Goal: Task Accomplishment & Management: Use online tool/utility

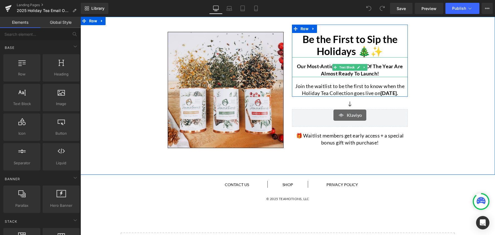
click at [313, 69] on p "Our most-anticipated blends of the year are almost ready to launch!" at bounding box center [350, 70] width 116 height 14
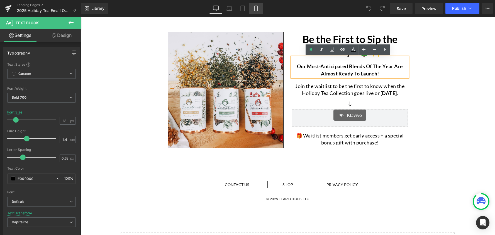
click at [256, 11] on icon at bounding box center [256, 9] width 6 height 6
type input "15"
type input "100"
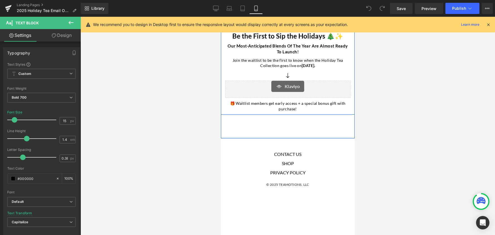
scroll to position [26, 0]
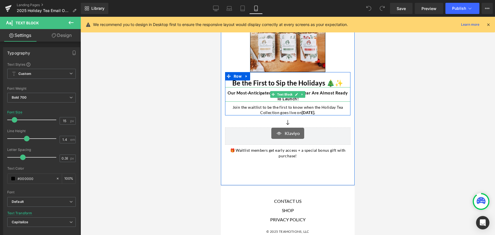
click at [253, 96] on p "Our most-anticipated blends of the year are almost ready to launch!" at bounding box center [287, 96] width 125 height 12
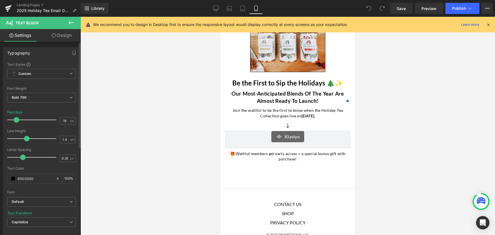
type input "18"
click at [16, 121] on span at bounding box center [16, 120] width 6 height 6
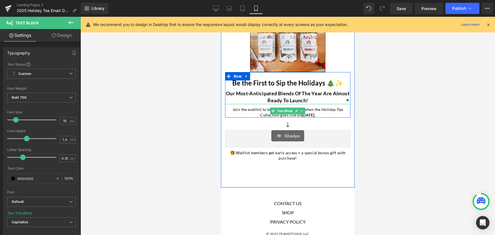
click at [246, 113] on p "Join the waitlist to be the first to know when the Holiday Tea Collection goes …" at bounding box center [287, 112] width 125 height 11
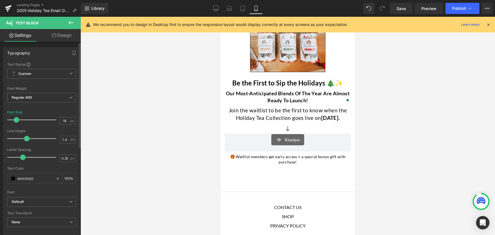
type input "18"
click at [17, 121] on span at bounding box center [16, 120] width 6 height 6
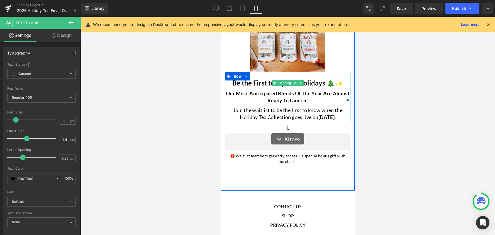
click at [239, 83] on h1 "Be the First to Sip the Holidays 🎄✨" at bounding box center [287, 83] width 125 height 8
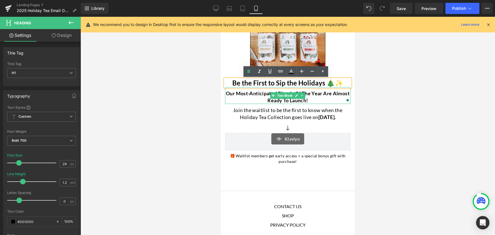
click at [244, 96] on p "Our most-anticipated blends of the year are almost ready to launch!" at bounding box center [287, 97] width 125 height 14
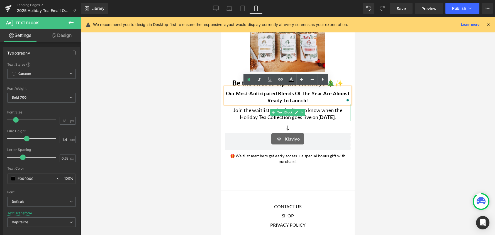
click at [249, 117] on p "Join the waitlist to be the first to know when the Holiday Tea Collection goes …" at bounding box center [287, 114] width 125 height 14
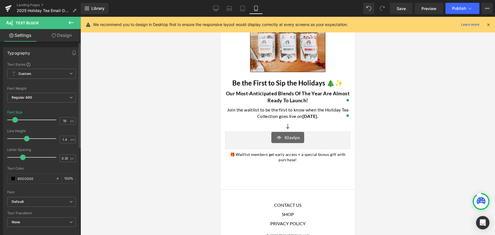
click at [15, 120] on span at bounding box center [15, 120] width 6 height 6
click at [219, 7] on icon at bounding box center [215, 8] width 5 height 4
type input "18"
type input "100"
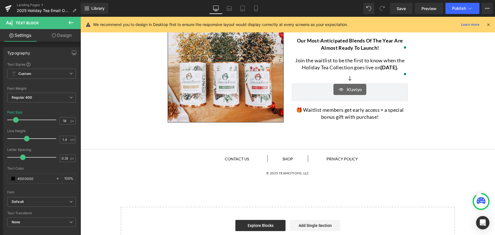
scroll to position [0, 0]
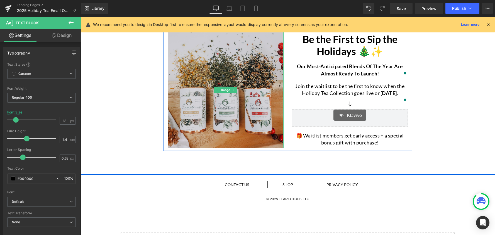
click at [221, 107] on img at bounding box center [226, 90] width 116 height 116
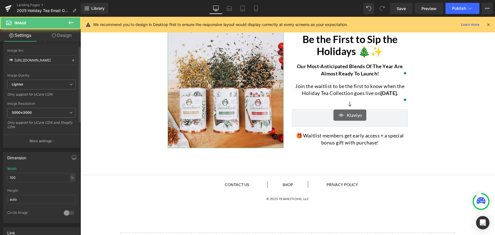
scroll to position [105, 0]
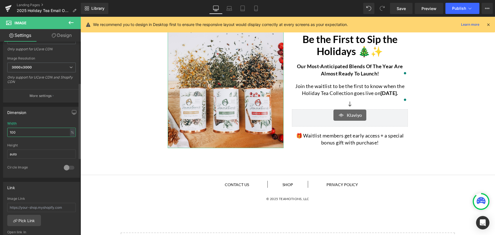
click at [24, 133] on input "100" at bounding box center [41, 131] width 69 height 9
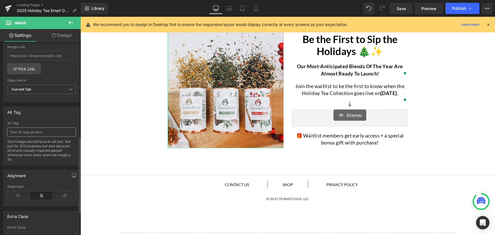
scroll to position [87, 0]
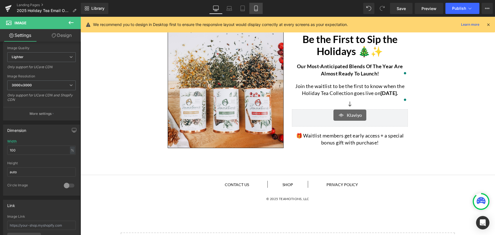
click at [255, 7] on icon at bounding box center [256, 9] width 6 height 6
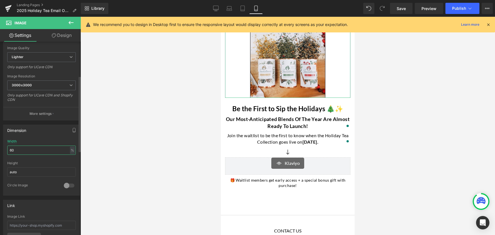
drag, startPoint x: 21, startPoint y: 150, endPoint x: 4, endPoint y: 150, distance: 16.7
click at [4, 150] on div "60% Width 60 % % px auto Height auto 0 Circle Image" at bounding box center [41, 167] width 76 height 56
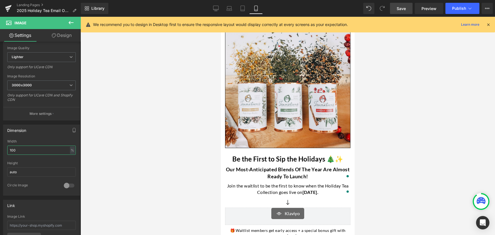
type input "100"
click at [403, 7] on span "Save" at bounding box center [401, 9] width 9 height 6
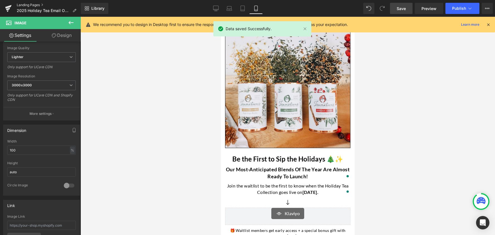
click at [29, 5] on link "Landing Pages" at bounding box center [49, 5] width 64 height 4
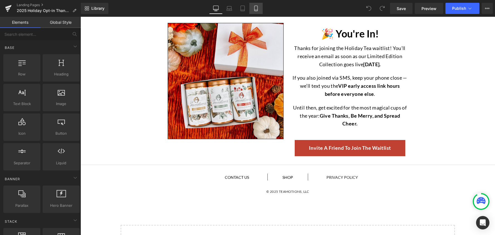
drag, startPoint x: 0, startPoint y: 0, endPoint x: 259, endPoint y: 9, distance: 259.2
click at [259, 9] on link "Mobile" at bounding box center [256, 8] width 13 height 11
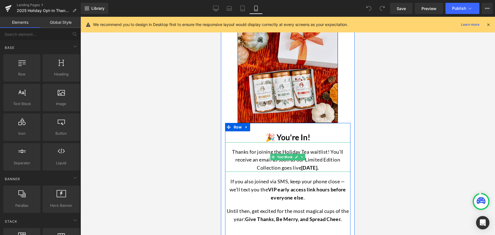
click at [251, 161] on p "Thanks for joining the Holiday Tea waitlist! You’ll receive an email as soon as…" at bounding box center [287, 160] width 125 height 24
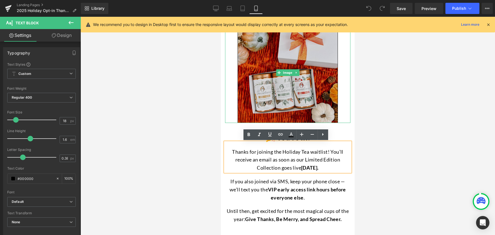
click at [257, 98] on img at bounding box center [288, 72] width 100 height 100
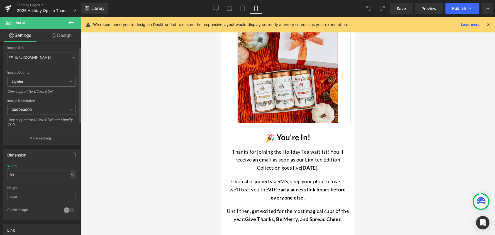
scroll to position [78, 0]
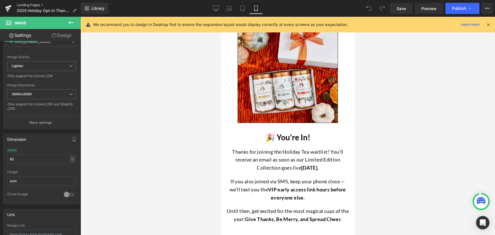
click at [33, 4] on link "Landing Pages" at bounding box center [49, 5] width 64 height 4
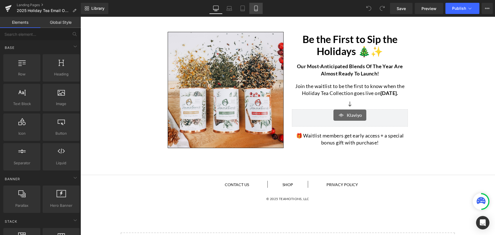
click at [255, 10] on icon at bounding box center [256, 8] width 3 height 5
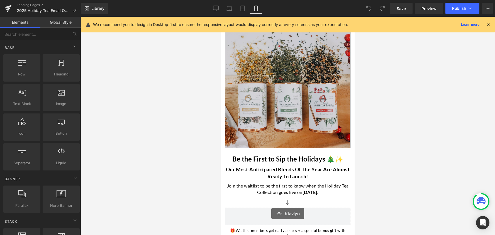
click at [235, 101] on img at bounding box center [287, 84] width 125 height 125
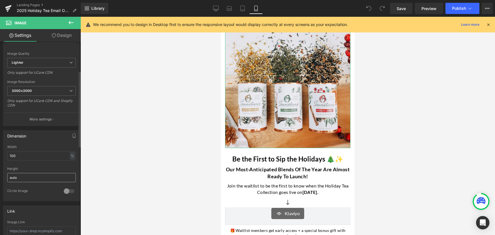
scroll to position [89, 0]
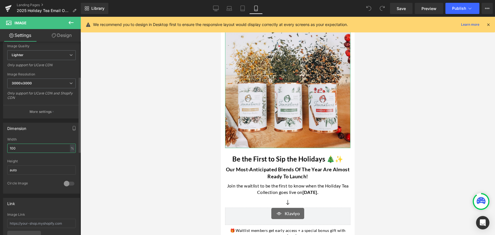
click at [18, 151] on input "100" at bounding box center [41, 147] width 69 height 9
drag, startPoint x: 18, startPoint y: 149, endPoint x: 4, endPoint y: 148, distance: 14.8
click at [4, 148] on div "100% Width 100 % % px auto Height auto 0 Circle Image" at bounding box center [41, 165] width 76 height 56
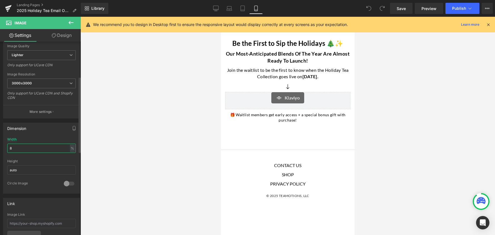
type input "80"
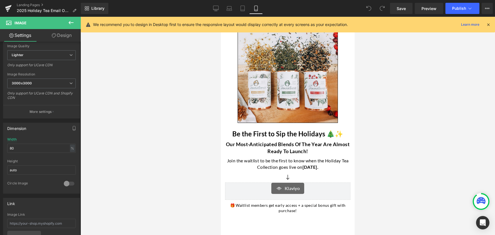
click at [147, 148] on div at bounding box center [288, 126] width 415 height 218
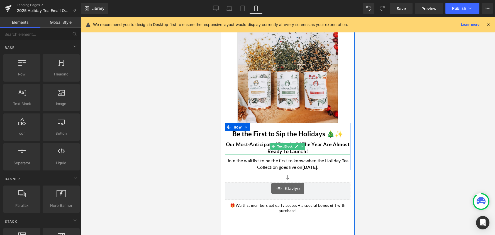
click at [239, 146] on p "Our most-anticipated blends of the year are almost ready to launch!" at bounding box center [287, 148] width 125 height 14
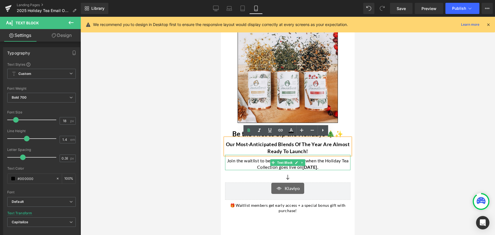
click at [241, 165] on p "Join the waitlist to be the first to know when the Holiday Tea Collection goes …" at bounding box center [287, 163] width 125 height 13
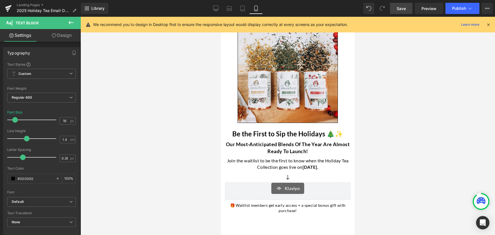
click at [406, 11] on link "Save" at bounding box center [401, 8] width 23 height 11
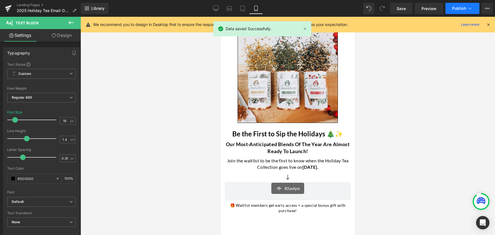
click at [459, 9] on span "Publish" at bounding box center [460, 8] width 14 height 4
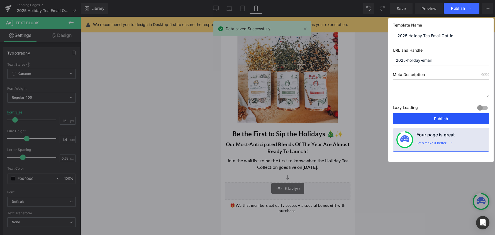
click at [446, 118] on button "Publish" at bounding box center [441, 118] width 96 height 11
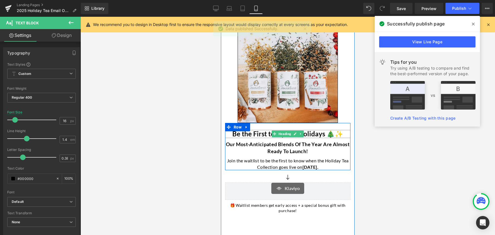
click at [323, 134] on h1 "Be the First to Sip the Holidays 🎄✨" at bounding box center [287, 134] width 125 height 8
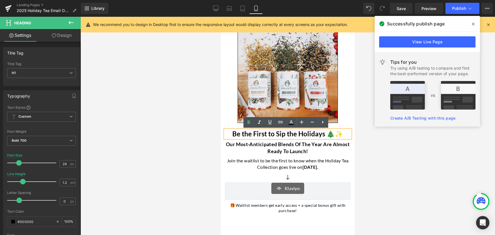
click at [326, 134] on h1 "Be the First to Sip the Holidays 🎄✨" at bounding box center [287, 134] width 125 height 8
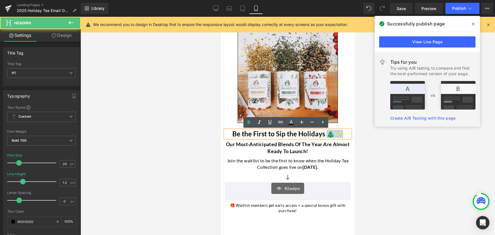
drag, startPoint x: 327, startPoint y: 134, endPoint x: 337, endPoint y: 134, distance: 10.3
click at [336, 135] on h1 "Be the First to Sip the Holidays 🎄✨" at bounding box center [287, 134] width 125 height 8
click at [340, 134] on h1 "Be the First to Sip the Holidays 🎄✨" at bounding box center [287, 134] width 125 height 8
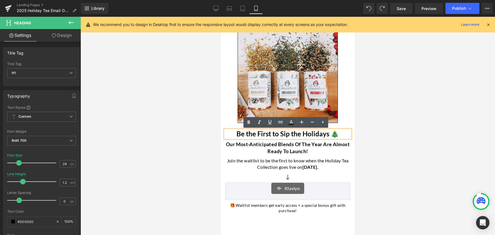
click at [200, 122] on div at bounding box center [288, 126] width 415 height 218
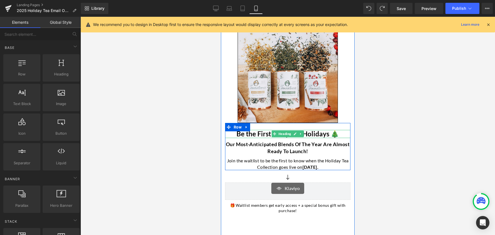
click at [313, 134] on h1 "Be the First to Sip the Holidays 🎄" at bounding box center [287, 134] width 125 height 8
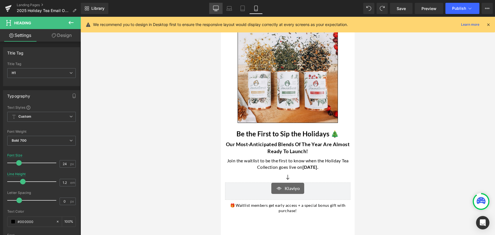
click at [217, 8] on icon at bounding box center [216, 9] width 6 height 6
type input "36"
type input "100"
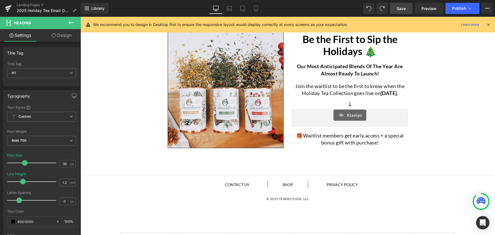
click at [405, 9] on span "Save" at bounding box center [401, 9] width 9 height 6
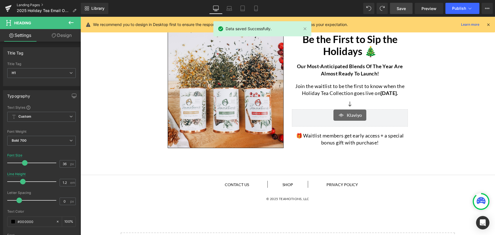
click at [25, 5] on link "Landing Pages" at bounding box center [49, 5] width 64 height 4
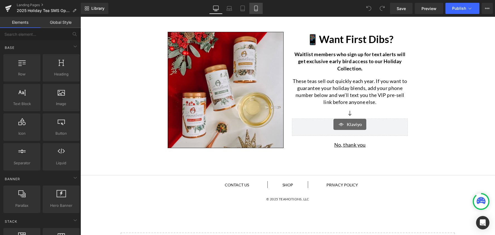
click at [255, 9] on icon at bounding box center [256, 9] width 6 height 6
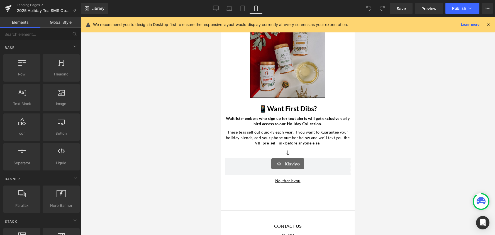
click at [272, 77] on img at bounding box center [287, 59] width 75 height 75
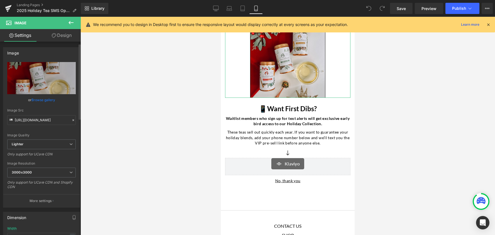
scroll to position [52, 0]
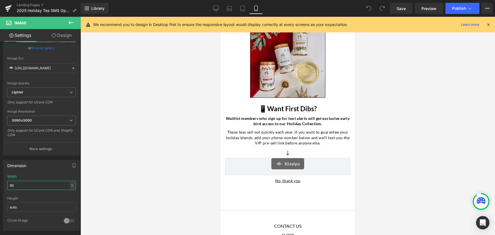
drag, startPoint x: 23, startPoint y: 185, endPoint x: -1, endPoint y: 185, distance: 23.4
click at [0, 185] on html "You are previewing how the will restyle your page. You can not edit Elements in…" at bounding box center [247, 117] width 495 height 235
type input "80"
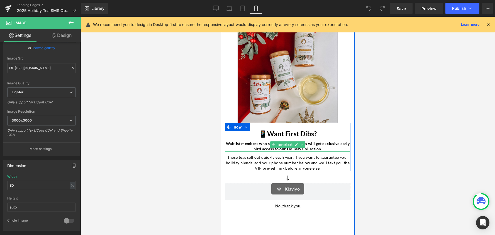
click at [236, 143] on strong "Waitlist members who sign up for text alerts will get exclusive early bird acce…" at bounding box center [288, 146] width 124 height 10
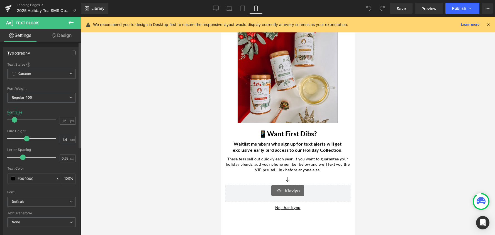
type input "18"
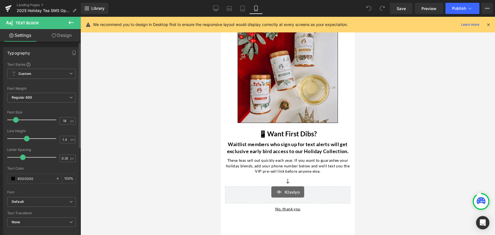
click at [17, 120] on span at bounding box center [16, 120] width 6 height 6
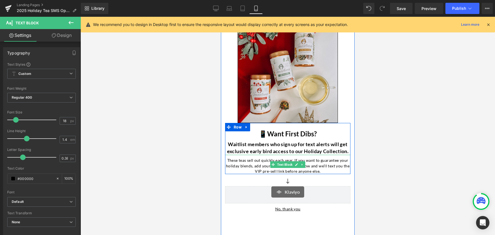
click at [252, 165] on p "These teas sell out quickly each year. If you want to guarantee your holiday bl…" at bounding box center [287, 165] width 125 height 16
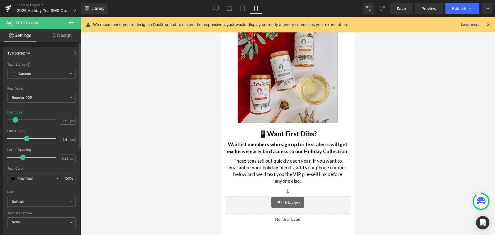
type input "16"
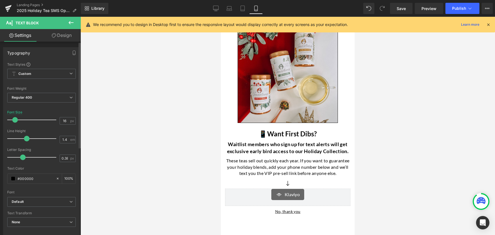
click at [12, 118] on span at bounding box center [15, 120] width 6 height 6
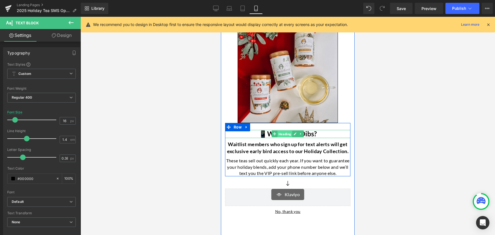
click at [281, 135] on span "Heading" at bounding box center [285, 133] width 15 height 7
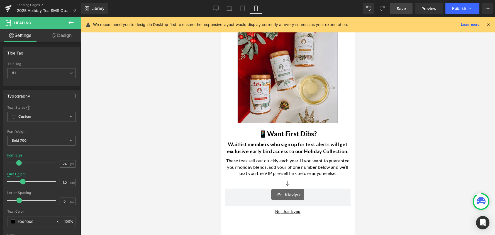
click at [401, 10] on span "Save" at bounding box center [401, 9] width 9 height 6
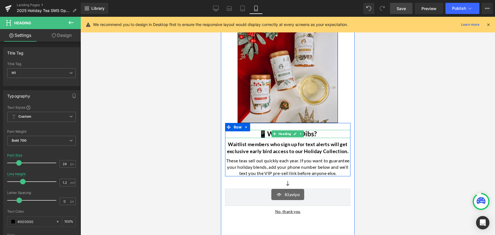
click at [320, 136] on h1 "📱Want First Dibs?" at bounding box center [287, 134] width 125 height 8
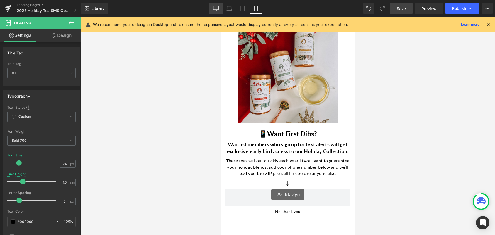
click at [216, 7] on icon at bounding box center [216, 9] width 6 height 6
type input "36"
type input "100"
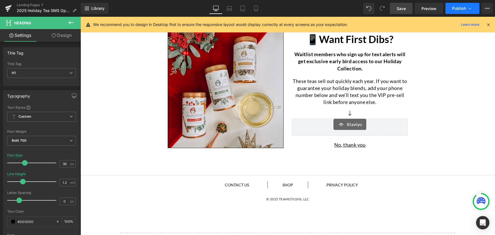
click at [463, 10] on span "Publish" at bounding box center [460, 8] width 14 height 4
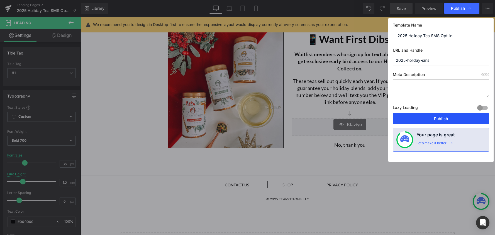
click at [456, 119] on button "Publish" at bounding box center [441, 118] width 96 height 11
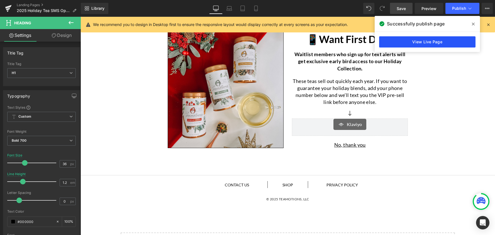
click at [437, 40] on link "View Live Page" at bounding box center [427, 41] width 96 height 11
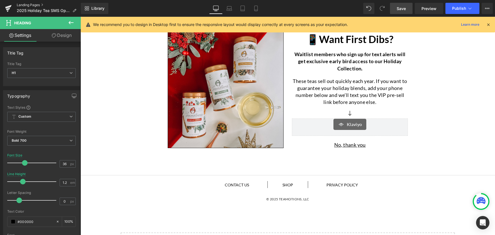
click at [33, 5] on link "Landing Pages" at bounding box center [49, 5] width 64 height 4
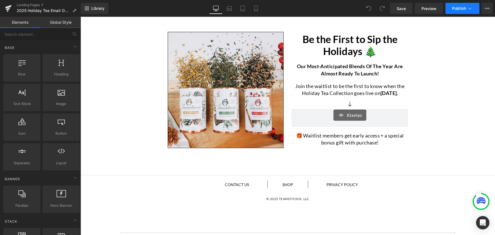
click at [463, 11] on button "Publish" at bounding box center [463, 8] width 34 height 11
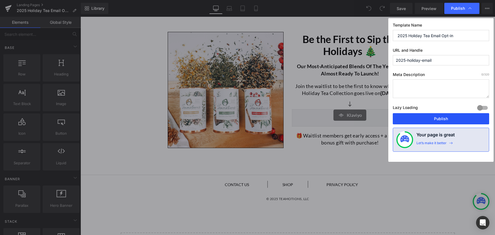
click at [443, 118] on button "Publish" at bounding box center [441, 118] width 96 height 11
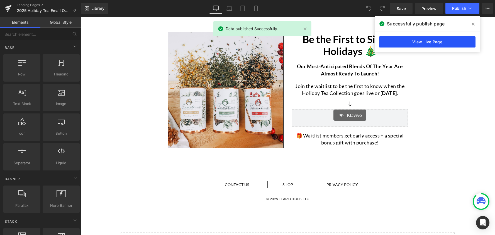
click at [427, 44] on link "View Live Page" at bounding box center [427, 41] width 96 height 11
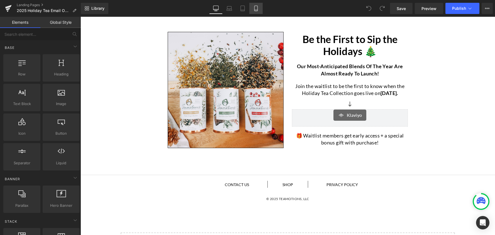
click at [257, 9] on icon at bounding box center [256, 9] width 6 height 6
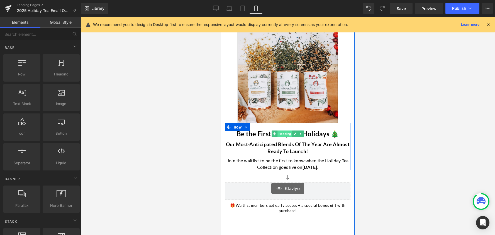
click at [282, 136] on span "Heading" at bounding box center [285, 133] width 15 height 7
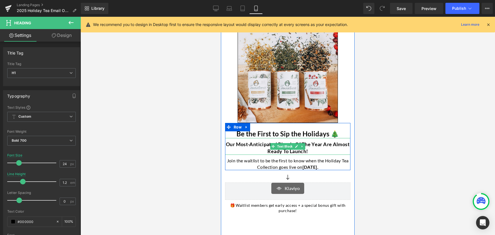
click at [254, 146] on p "Our most-anticipated blends of the year are almost ready to launch!" at bounding box center [287, 148] width 125 height 14
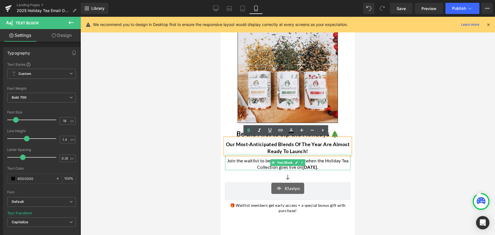
click at [252, 161] on p "Join the waitlist to be the first to know when the Holiday Tea Collection goes …" at bounding box center [287, 163] width 125 height 13
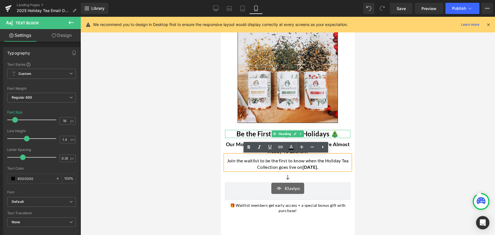
click at [262, 134] on h1 "Be the First to Sip the Holidays 🎄" at bounding box center [287, 134] width 125 height 8
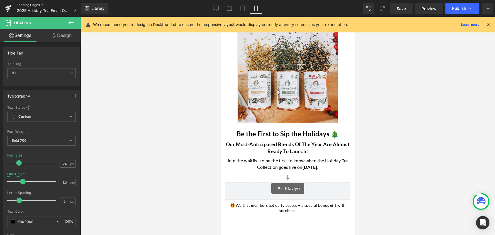
click at [29, 4] on link "Landing Pages" at bounding box center [49, 5] width 64 height 4
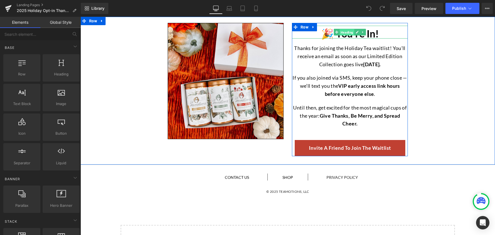
click at [345, 34] on span "Heading" at bounding box center [347, 32] width 15 height 7
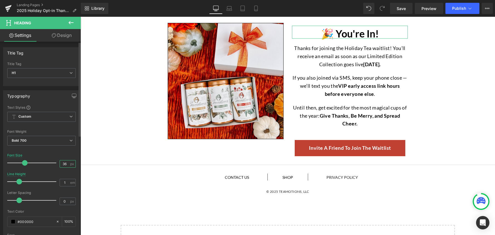
drag, startPoint x: 65, startPoint y: 165, endPoint x: 59, endPoint y: 165, distance: 6.1
click at [60, 165] on input "36" at bounding box center [65, 163] width 10 height 7
type input "24"
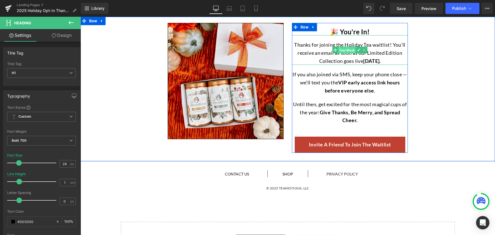
click at [347, 51] on span "Text Block" at bounding box center [348, 50] width 18 height 7
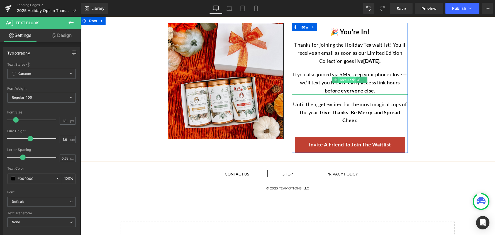
click at [345, 79] on span "Text Block" at bounding box center [348, 79] width 18 height 7
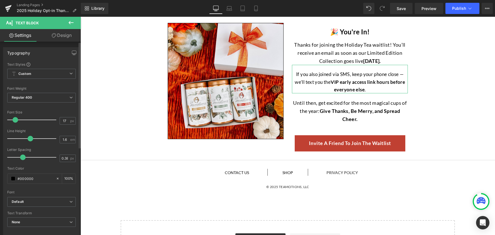
type input "16"
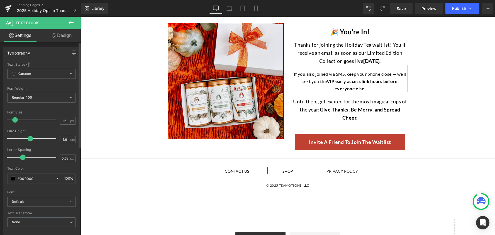
click at [15, 121] on span at bounding box center [15, 120] width 6 height 6
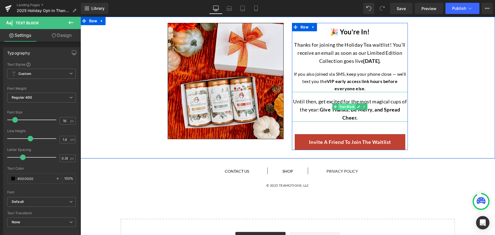
click at [346, 107] on span "Text Block" at bounding box center [348, 106] width 18 height 7
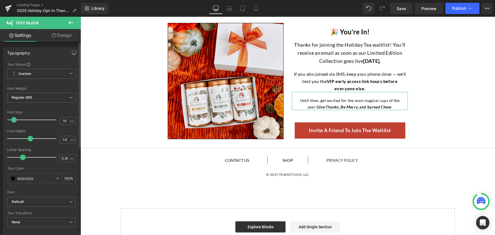
click at [14, 121] on span at bounding box center [14, 120] width 6 height 6
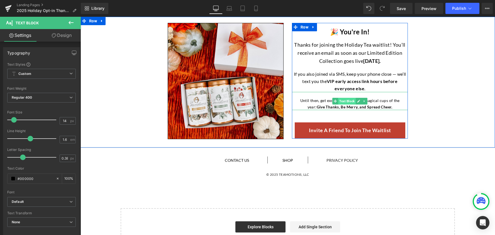
click at [344, 102] on span "Text Block" at bounding box center [348, 101] width 18 height 7
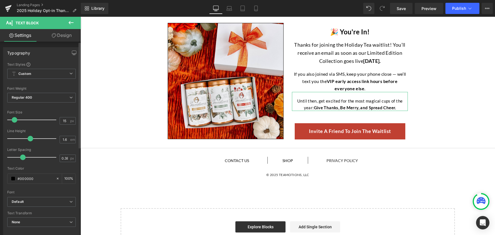
type input "16"
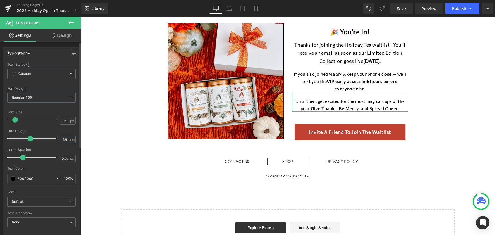
click at [15, 121] on span at bounding box center [15, 120] width 6 height 6
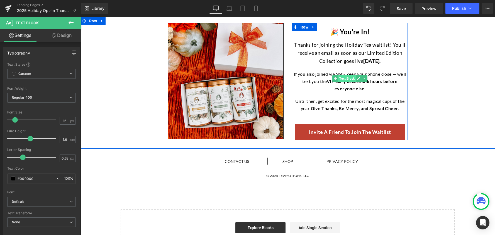
click at [347, 80] on span "Text Block" at bounding box center [348, 78] width 18 height 7
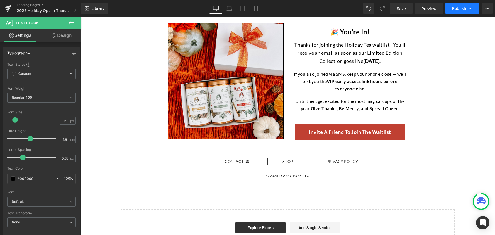
click at [458, 11] on button "Publish" at bounding box center [463, 8] width 34 height 11
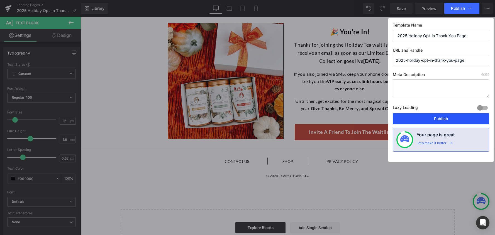
click at [440, 120] on button "Publish" at bounding box center [441, 118] width 96 height 11
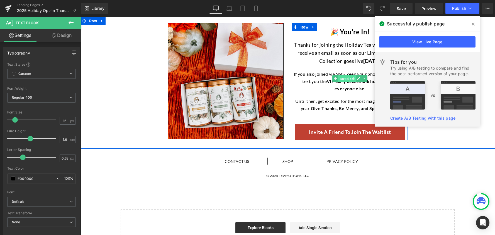
click at [350, 78] on span "Text Block" at bounding box center [348, 78] width 18 height 7
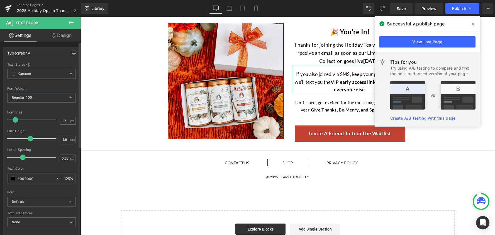
type input "18"
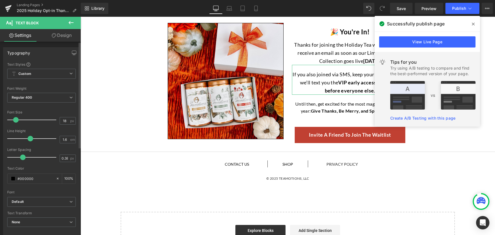
click at [16, 121] on span at bounding box center [16, 120] width 6 height 6
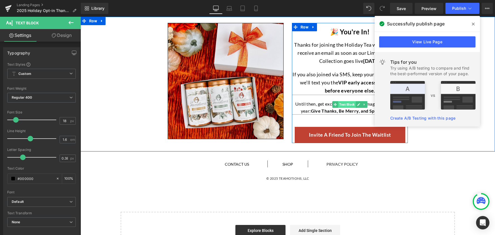
click at [346, 106] on span "Text Block" at bounding box center [348, 104] width 18 height 7
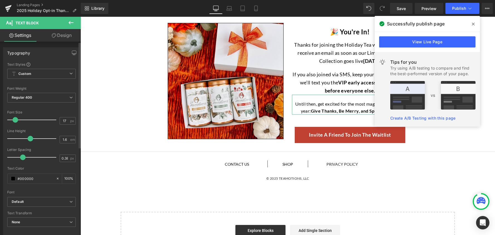
type input "18"
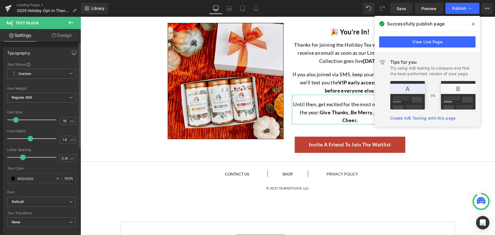
click at [16, 121] on span at bounding box center [16, 120] width 6 height 6
click at [474, 24] on icon at bounding box center [473, 24] width 3 height 3
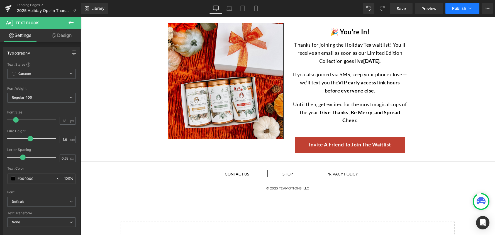
click at [468, 11] on button "Publish" at bounding box center [463, 8] width 34 height 11
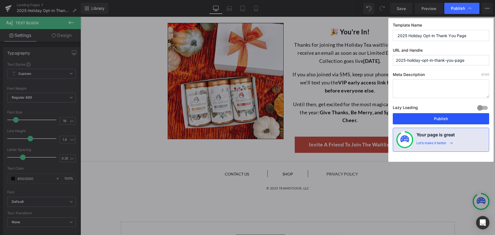
click at [446, 119] on button "Publish" at bounding box center [441, 118] width 96 height 11
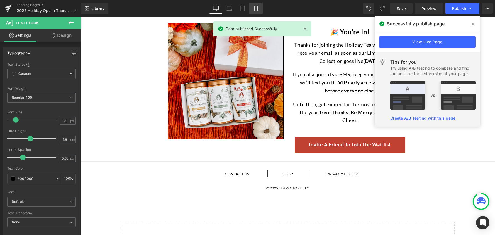
click at [258, 8] on icon at bounding box center [256, 9] width 6 height 6
type input "100"
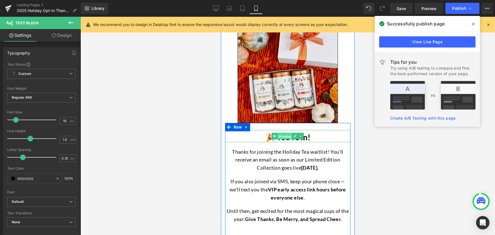
click at [287, 137] on span "Heading" at bounding box center [285, 136] width 15 height 7
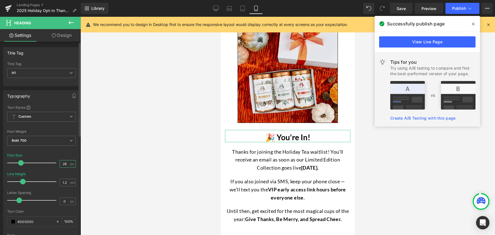
drag, startPoint x: 65, startPoint y: 163, endPoint x: 59, endPoint y: 163, distance: 5.6
click at [60, 163] on input "28" at bounding box center [65, 163] width 10 height 7
type input "24"
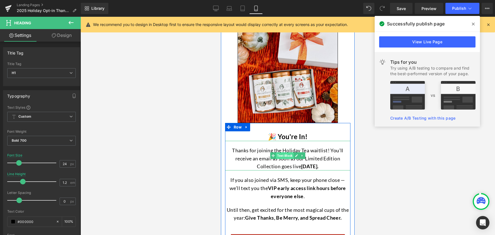
click at [288, 156] on span "Text Block" at bounding box center [285, 155] width 18 height 7
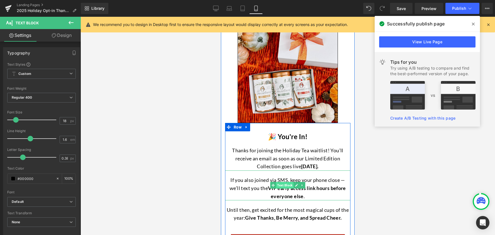
click at [285, 185] on span "Text Block" at bounding box center [285, 185] width 18 height 7
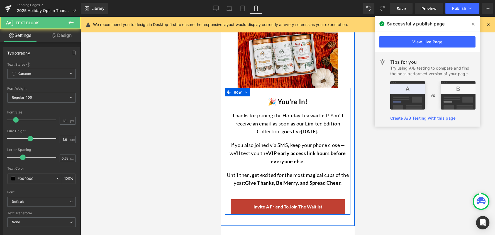
scroll to position [35, 0]
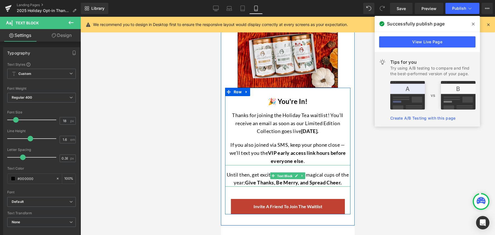
click at [282, 176] on span "Text Block" at bounding box center [285, 175] width 18 height 7
click at [286, 100] on span "Heading" at bounding box center [285, 99] width 15 height 7
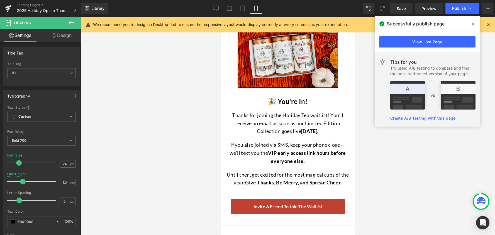
click at [474, 24] on icon at bounding box center [473, 24] width 3 height 3
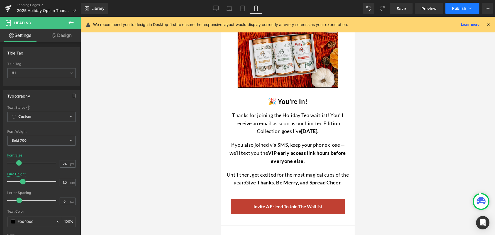
click at [469, 9] on icon at bounding box center [471, 9] width 6 height 6
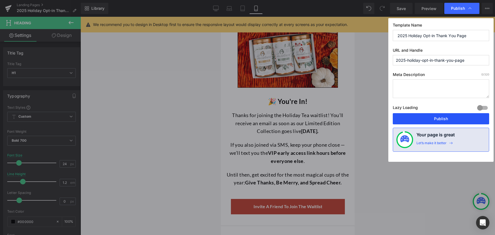
click at [443, 121] on button "Publish" at bounding box center [441, 118] width 96 height 11
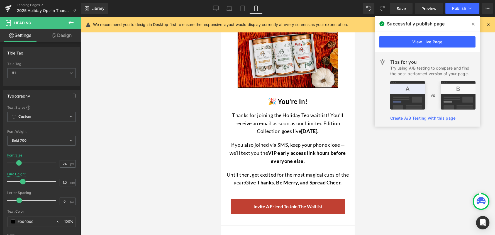
click at [162, 95] on div at bounding box center [288, 126] width 415 height 218
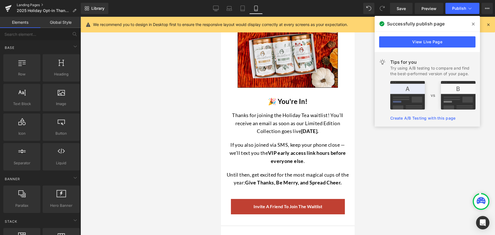
click at [28, 5] on link "Landing Pages" at bounding box center [49, 5] width 64 height 4
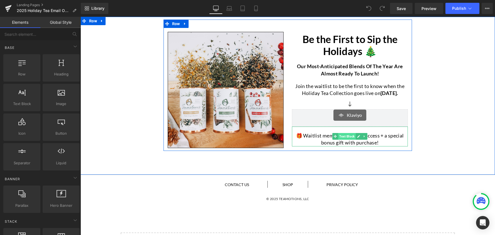
click at [344, 139] on span "Text Block" at bounding box center [348, 136] width 18 height 7
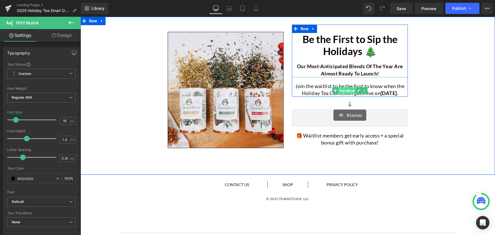
click at [343, 90] on span "Text Block" at bounding box center [348, 90] width 18 height 7
click at [345, 69] on span "Text Block" at bounding box center [348, 67] width 18 height 7
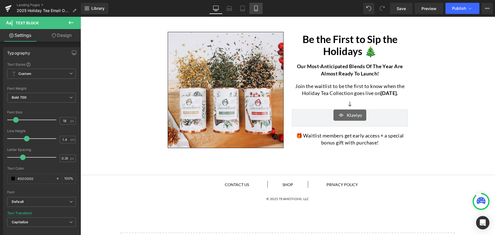
click at [257, 9] on icon at bounding box center [256, 9] width 6 height 6
type input "100"
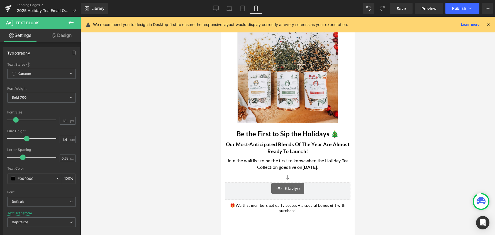
scroll to position [72, 0]
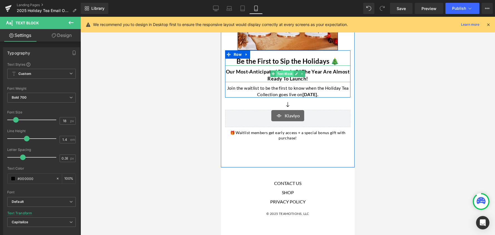
click at [286, 72] on span "Text Block" at bounding box center [285, 73] width 18 height 7
click at [285, 89] on span "Text Block" at bounding box center [285, 89] width 18 height 7
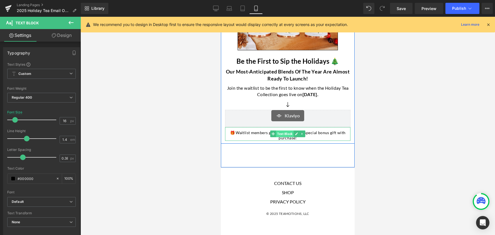
click at [285, 133] on span "Text Block" at bounding box center [285, 133] width 18 height 7
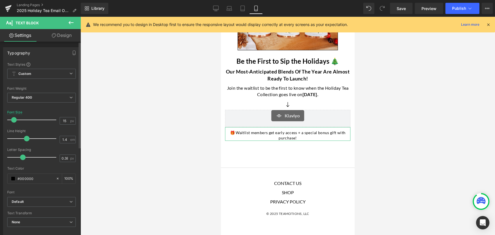
type input "16"
click at [13, 120] on span at bounding box center [15, 120] width 6 height 6
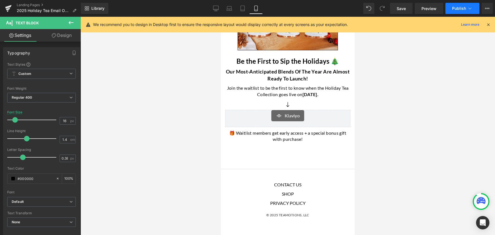
click at [457, 10] on span "Publish" at bounding box center [460, 8] width 14 height 4
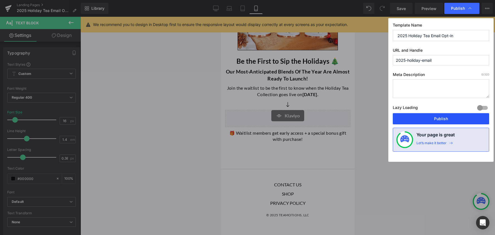
click at [441, 120] on button "Publish" at bounding box center [441, 118] width 96 height 11
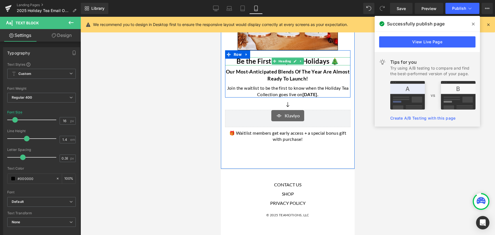
click at [306, 60] on h1 "Be the First to Sip the Holidays 🎄" at bounding box center [287, 61] width 125 height 8
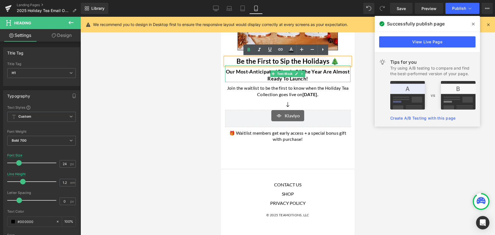
click at [242, 71] on p "Our most-anticipated blends of the year are almost ready to launch!" at bounding box center [287, 75] width 125 height 14
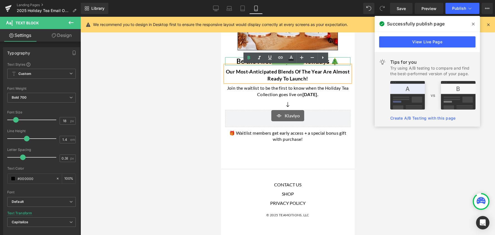
click at [238, 62] on h1 "Be the First to Sip the Holidays 🎄" at bounding box center [287, 61] width 125 height 8
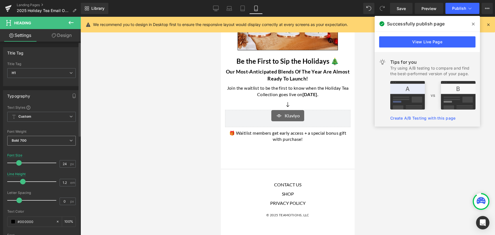
click at [71, 142] on span "Bold 700" at bounding box center [41, 141] width 69 height 10
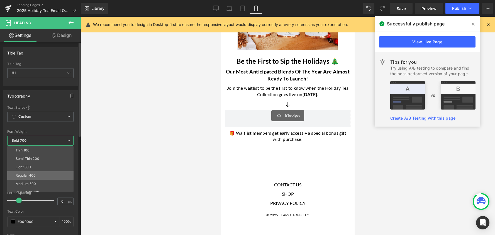
scroll to position [46, 0]
click at [56, 161] on li "Boldest 900" at bounding box center [41, 162] width 69 height 8
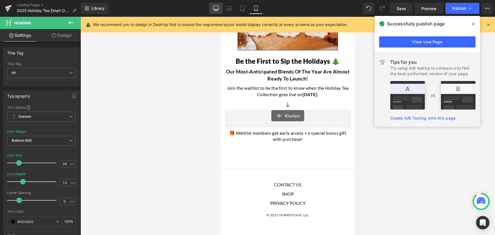
click at [214, 6] on icon at bounding box center [216, 9] width 6 height 6
type input "36"
type input "100"
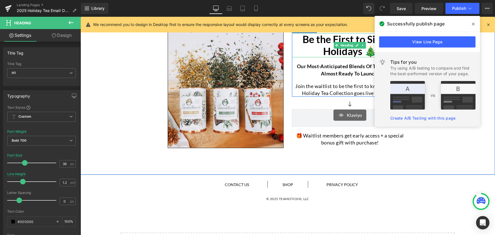
click at [317, 41] on h1 "Be the First to Sip the Holidays 🎄" at bounding box center [350, 45] width 116 height 24
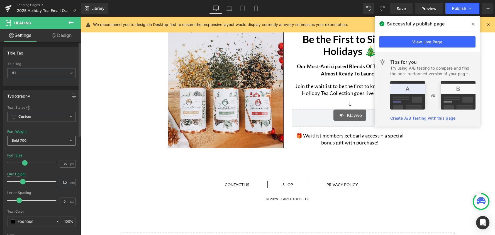
click at [69, 141] on icon at bounding box center [70, 140] width 3 height 3
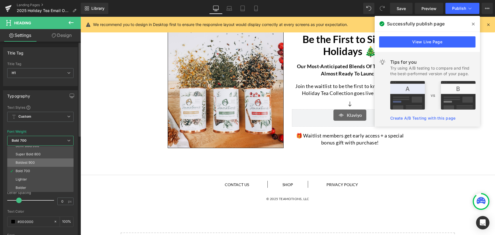
click at [49, 163] on li "Boldest 900" at bounding box center [41, 162] width 69 height 8
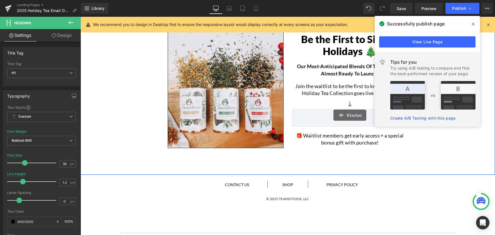
click at [111, 125] on div "Image Be the First to Sip the Holidays 🎄 Heading Our most-anticipated blends of…" at bounding box center [288, 85] width 415 height 131
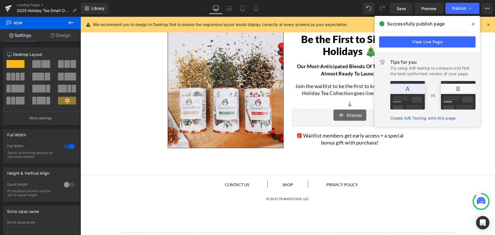
click at [472, 21] on span at bounding box center [473, 24] width 9 height 9
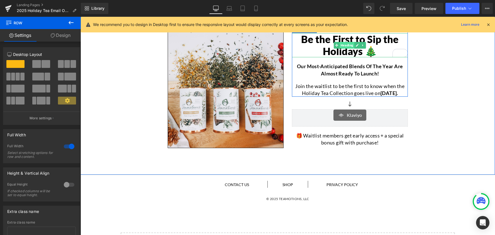
click at [345, 47] on span "Heading" at bounding box center [347, 45] width 15 height 7
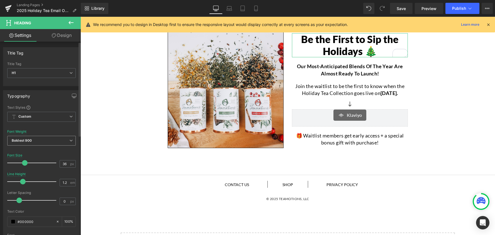
click at [49, 141] on span "Boldest 900" at bounding box center [41, 141] width 69 height 10
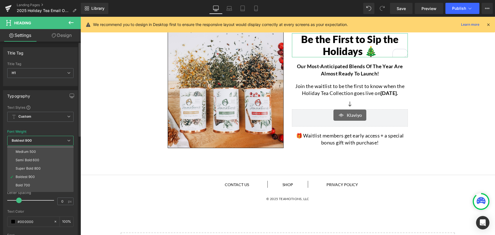
scroll to position [33, 0]
click at [41, 182] on li "Bold 700" at bounding box center [41, 184] width 69 height 8
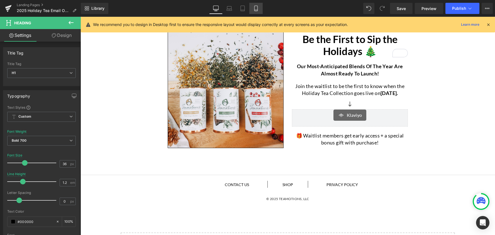
click at [257, 7] on icon at bounding box center [256, 9] width 6 height 6
type input "24"
type input "100"
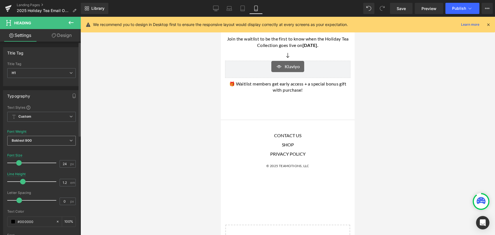
click at [69, 141] on icon at bounding box center [70, 140] width 3 height 3
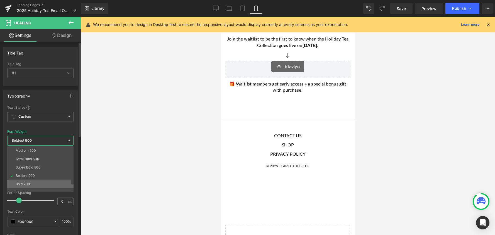
click at [41, 183] on li "Bold 700" at bounding box center [41, 184] width 69 height 8
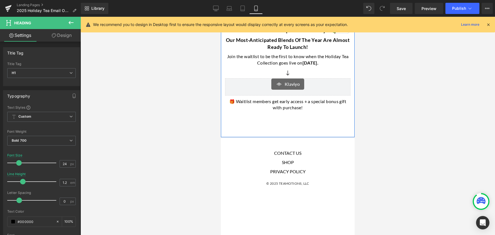
scroll to position [69, 0]
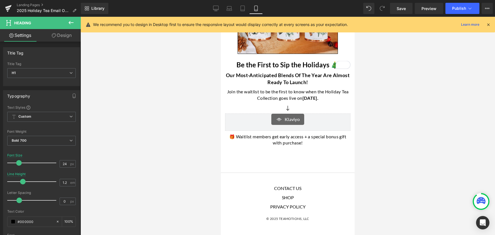
click at [156, 90] on div at bounding box center [288, 126] width 415 height 218
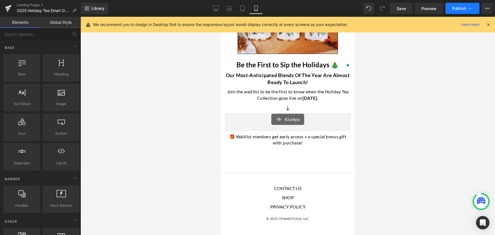
click at [462, 7] on span "Publish" at bounding box center [460, 8] width 14 height 4
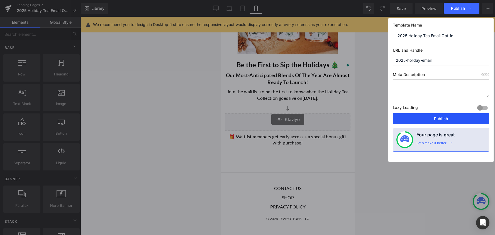
click at [439, 118] on button "Publish" at bounding box center [441, 118] width 96 height 11
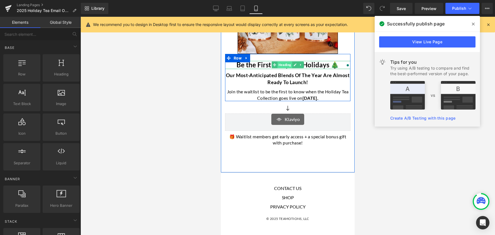
click at [280, 65] on span "Heading" at bounding box center [285, 64] width 15 height 7
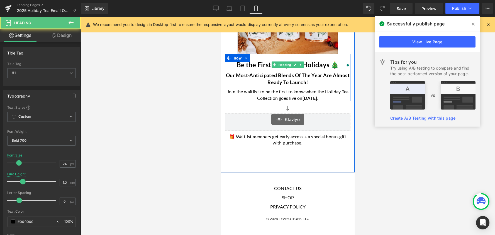
click at [261, 66] on h1 "Be the First to Sip the Holidays 🎄" at bounding box center [287, 65] width 125 height 8
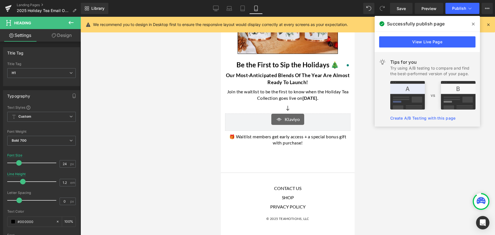
click at [62, 36] on link "Design" at bounding box center [62, 35] width 40 height 13
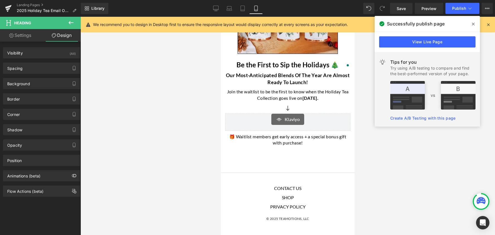
type input "0"
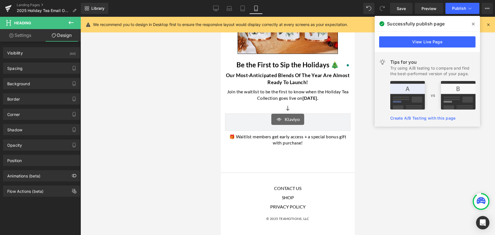
type input "0"
click at [26, 68] on div "Spacing" at bounding box center [41, 68] width 76 height 11
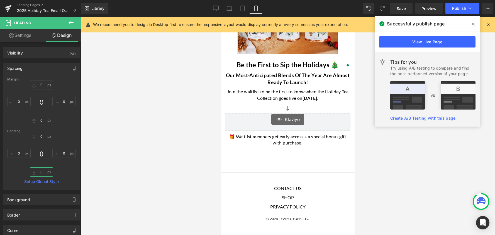
click at [43, 172] on input "0" at bounding box center [41, 171] width 23 height 9
type input "10"
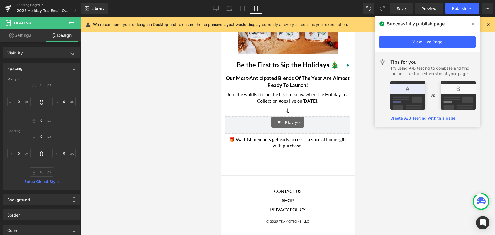
click at [166, 129] on div at bounding box center [288, 126] width 415 height 218
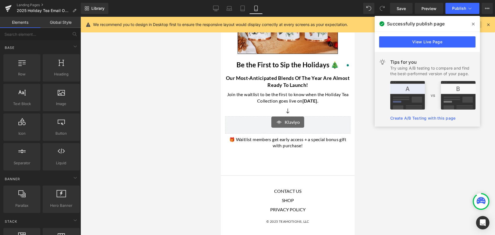
click at [473, 25] on icon at bounding box center [473, 24] width 3 height 4
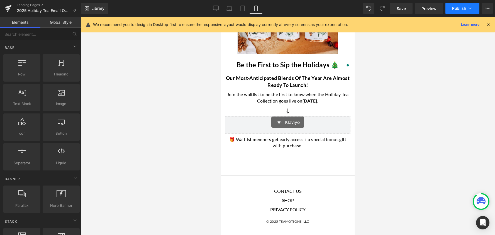
click at [471, 7] on icon at bounding box center [471, 9] width 6 height 6
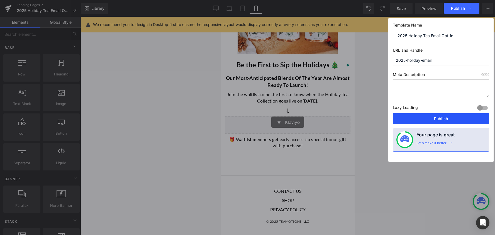
click at [456, 117] on button "Publish" at bounding box center [441, 118] width 96 height 11
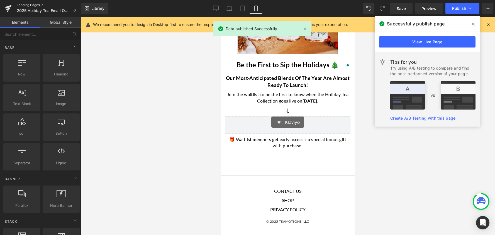
click at [36, 4] on link "Landing Pages" at bounding box center [49, 5] width 64 height 4
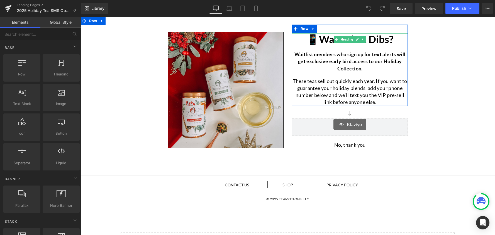
click at [323, 39] on h1 "📱Want First Dibs?" at bounding box center [350, 39] width 116 height 12
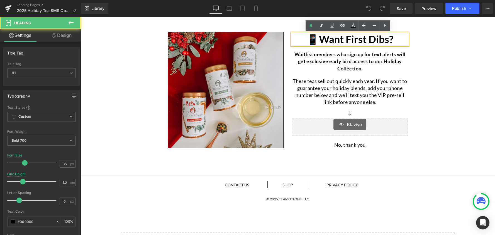
click at [69, 34] on link "Design" at bounding box center [62, 35] width 40 height 13
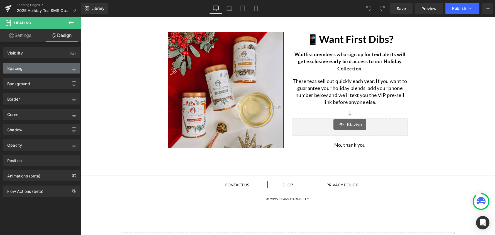
click at [26, 70] on div "Spacing" at bounding box center [41, 68] width 76 height 11
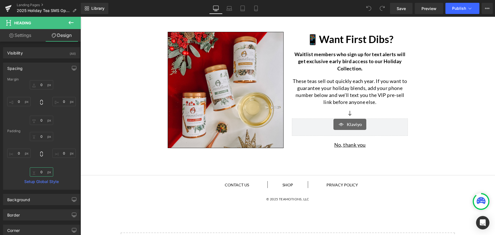
click at [44, 172] on input "0" at bounding box center [41, 171] width 23 height 9
type input "10"
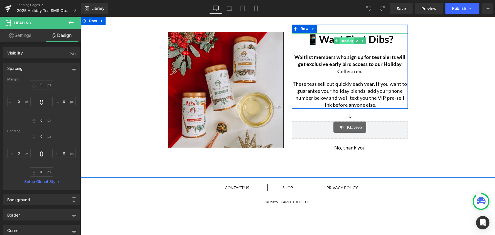
click at [348, 39] on span "Heading" at bounding box center [347, 40] width 15 height 7
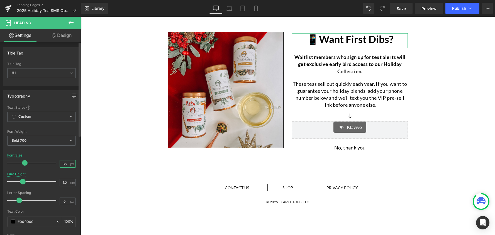
drag, startPoint x: 66, startPoint y: 164, endPoint x: 61, endPoint y: 164, distance: 5.0
click at [61, 164] on input "36" at bounding box center [65, 163] width 10 height 7
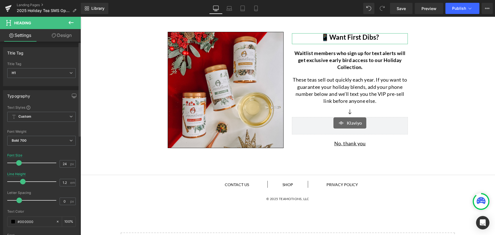
click at [45, 153] on div "Font Size 24 px" at bounding box center [41, 162] width 69 height 19
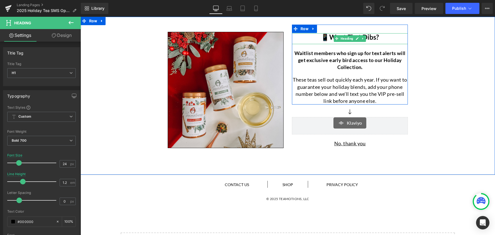
click at [386, 38] on h1 "📱Want First Dibs?" at bounding box center [350, 37] width 116 height 8
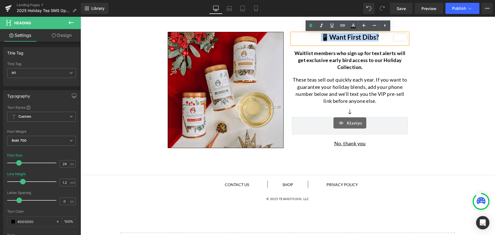
drag, startPoint x: 384, startPoint y: 37, endPoint x: 313, endPoint y: 38, distance: 70.8
click at [313, 38] on h1 "📱Want First Dibs?" at bounding box center [350, 37] width 116 height 8
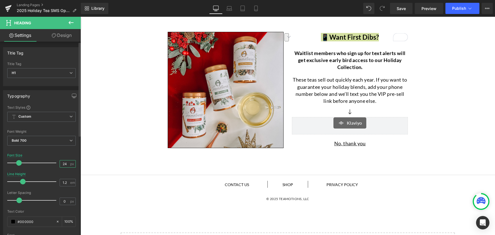
click at [66, 164] on input "24" at bounding box center [65, 163] width 10 height 7
drag, startPoint x: 66, startPoint y: 164, endPoint x: 51, endPoint y: 162, distance: 15.7
click at [51, 162] on div "Font Size 24 px" at bounding box center [41, 162] width 69 height 19
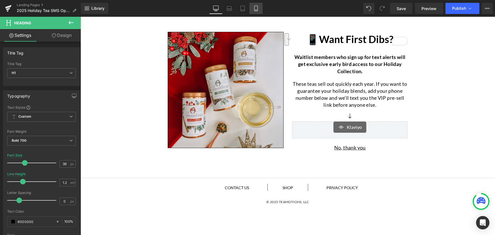
click at [255, 8] on icon at bounding box center [256, 9] width 6 height 6
type input "24"
type input "100"
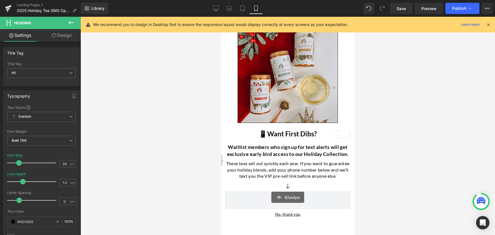
scroll to position [64, 0]
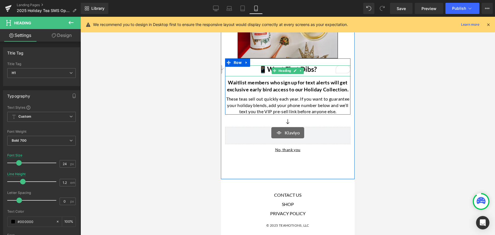
click at [310, 69] on h1 "📱Want First Dibs?" at bounding box center [287, 69] width 125 height 8
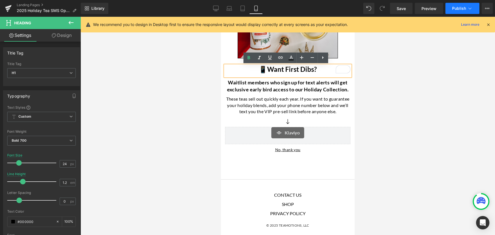
click at [470, 8] on icon at bounding box center [470, 9] width 3 height 2
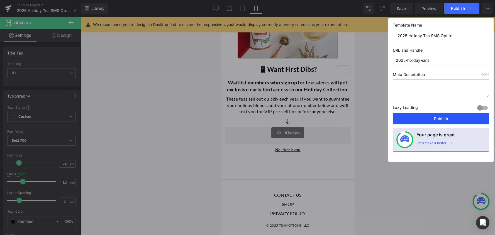
click at [458, 117] on button "Publish" at bounding box center [441, 118] width 96 height 11
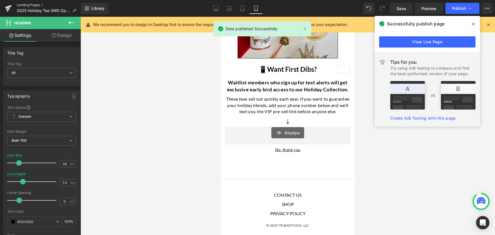
click at [35, 4] on link "Landing Pages" at bounding box center [49, 5] width 64 height 4
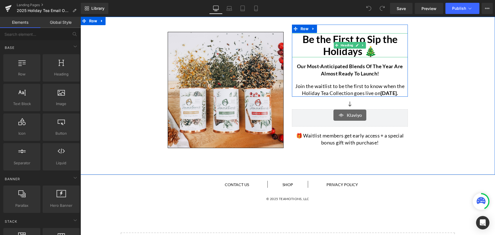
click at [319, 42] on h1 "Be the First to Sip the Holidays 🎄" at bounding box center [350, 45] width 116 height 24
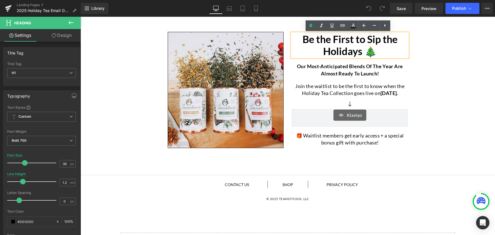
click at [306, 50] on h1 "Be the First to Sip the Holidays 🎄" at bounding box center [350, 45] width 116 height 24
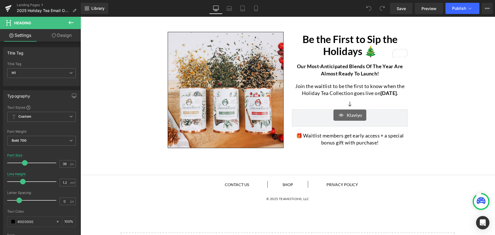
click at [60, 35] on link "Design" at bounding box center [62, 35] width 40 height 13
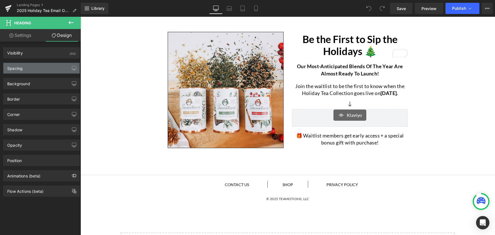
click at [24, 69] on div "Spacing" at bounding box center [41, 68] width 76 height 11
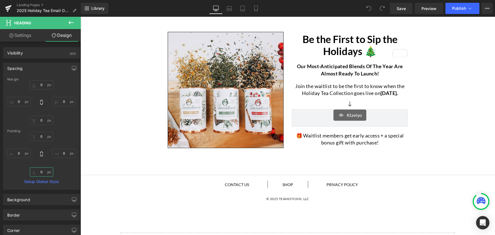
click at [39, 173] on input "0" at bounding box center [41, 171] width 23 height 9
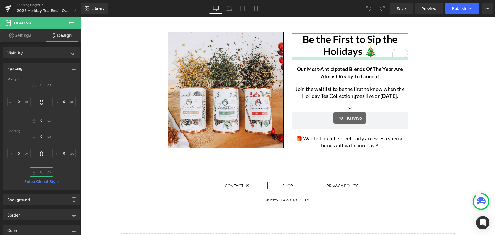
drag, startPoint x: 43, startPoint y: 171, endPoint x: 37, endPoint y: 171, distance: 6.1
click at [37, 171] on input "10" at bounding box center [41, 171] width 23 height 9
type input "0"
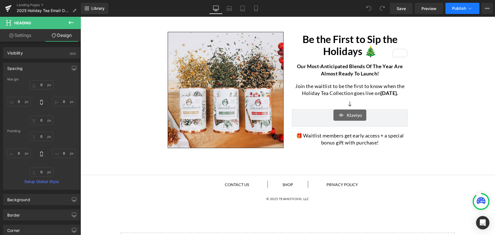
click at [468, 9] on icon at bounding box center [471, 9] width 6 height 6
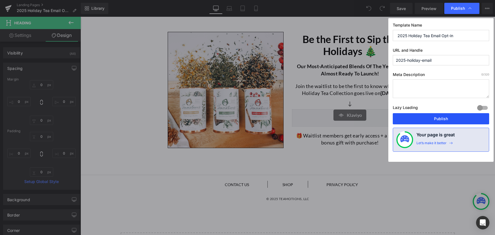
click at [450, 117] on button "Publish" at bounding box center [441, 118] width 96 height 11
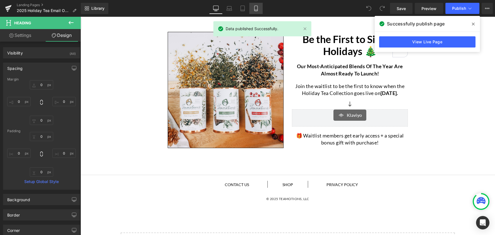
click at [253, 9] on icon at bounding box center [256, 9] width 6 height 6
type input "0"
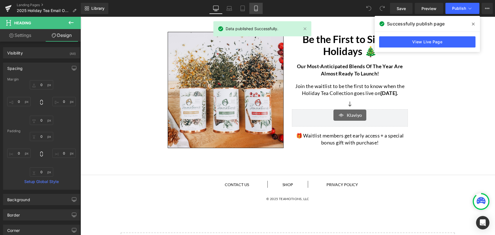
type input "0"
type input "10"
type input "0"
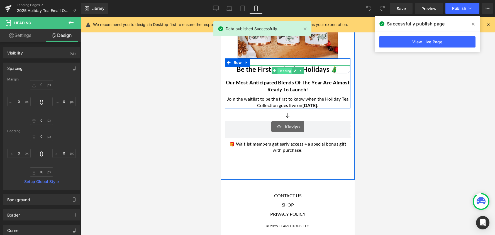
click at [279, 71] on span "Heading" at bounding box center [285, 70] width 15 height 7
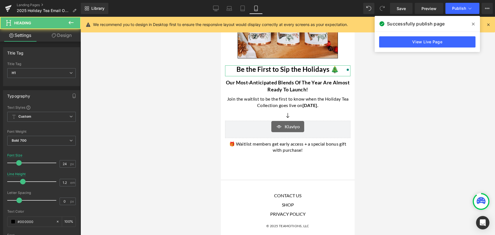
click at [66, 39] on link "Design" at bounding box center [62, 35] width 40 height 13
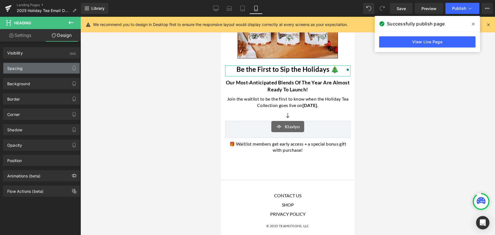
click at [24, 69] on div "Spacing" at bounding box center [41, 68] width 76 height 11
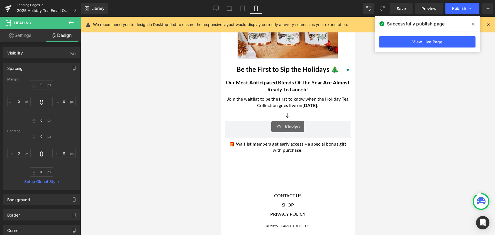
click at [34, 5] on link "Landing Pages" at bounding box center [49, 5] width 64 height 4
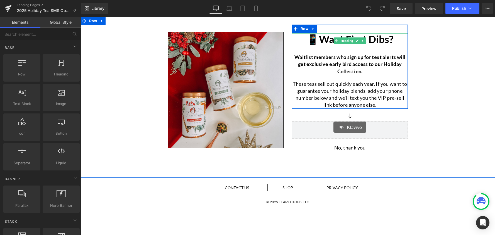
click at [323, 41] on h1 "📱Want First Dibs?" at bounding box center [350, 39] width 116 height 12
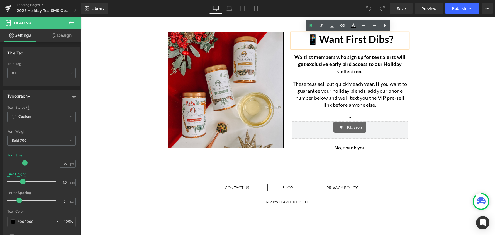
click at [66, 37] on link "Design" at bounding box center [62, 35] width 40 height 13
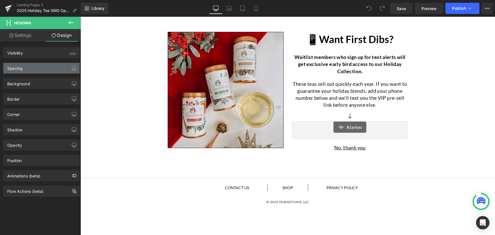
click at [29, 67] on div "Spacing" at bounding box center [41, 68] width 76 height 11
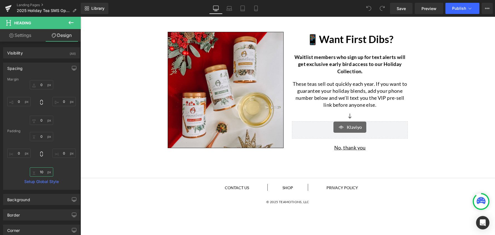
drag, startPoint x: 45, startPoint y: 173, endPoint x: 34, endPoint y: 172, distance: 11.2
click at [34, 172] on input "10" at bounding box center [41, 171] width 23 height 9
type input "0"
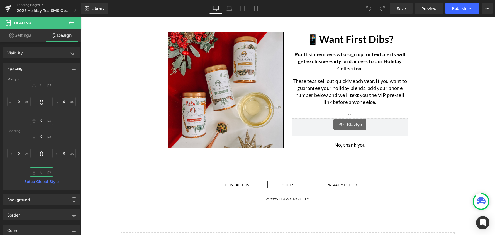
type input "0"
click at [74, 170] on div "Margin 0px 0 0px 0 0px 0 0px 0 Padding 0px 0 0px 0 0 0 0px 0 Setup Global Style" at bounding box center [41, 133] width 76 height 112
click at [255, 8] on icon at bounding box center [256, 8] width 3 height 5
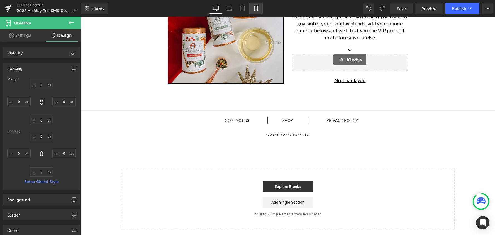
type input "0"
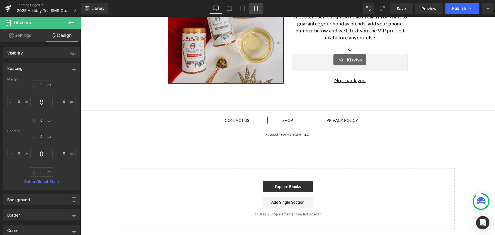
type input "0"
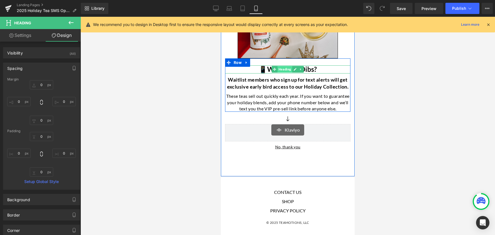
click at [281, 69] on span "Heading" at bounding box center [285, 69] width 15 height 7
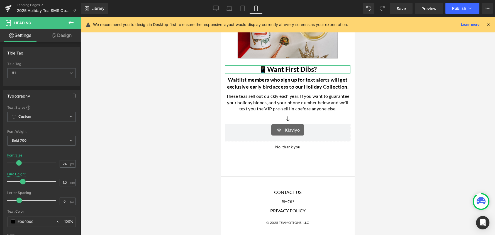
click at [64, 34] on link "Design" at bounding box center [62, 35] width 40 height 13
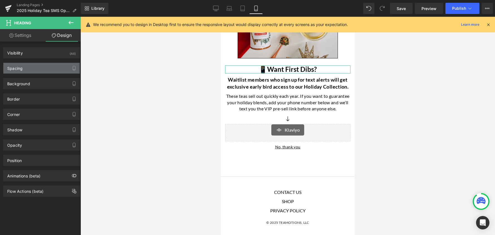
click at [27, 65] on div "Spacing" at bounding box center [41, 68] width 76 height 11
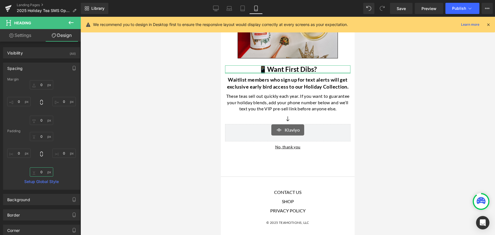
click at [40, 172] on input "0" at bounding box center [41, 171] width 23 height 9
type input "10"
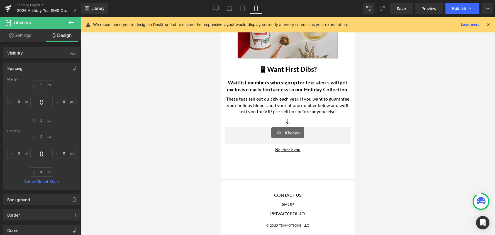
click at [93, 139] on div at bounding box center [288, 126] width 415 height 218
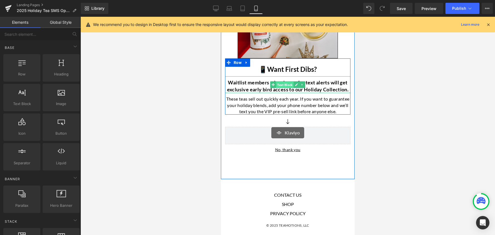
click at [286, 87] on span "Text Block" at bounding box center [285, 84] width 18 height 7
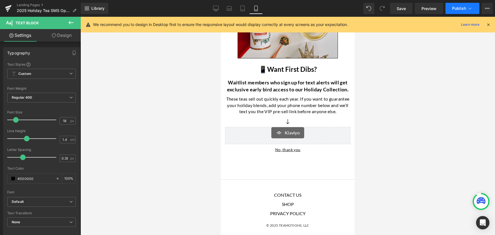
click at [461, 9] on span "Publish" at bounding box center [460, 8] width 14 height 4
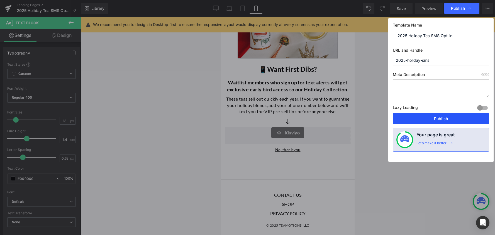
click at [446, 117] on button "Publish" at bounding box center [441, 118] width 96 height 11
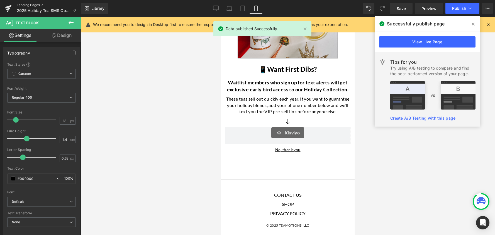
click at [32, 4] on link "Landing Pages" at bounding box center [49, 5] width 64 height 4
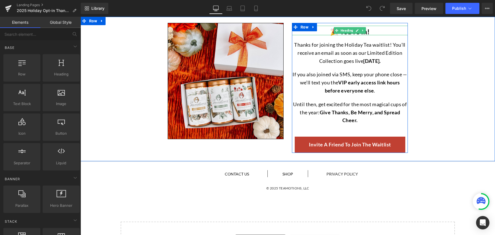
click at [374, 31] on h1 "🎉 You're In!" at bounding box center [350, 31] width 116 height 7
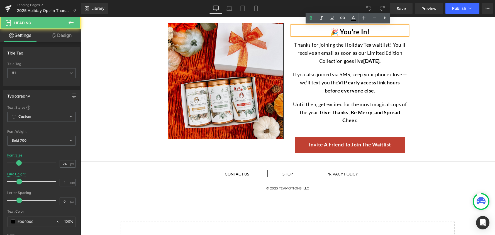
click at [351, 33] on h1 "🎉 You're In!" at bounding box center [350, 31] width 116 height 7
drag, startPoint x: 323, startPoint y: 31, endPoint x: 372, endPoint y: 30, distance: 48.5
click at [372, 30] on h1 "🎉 You're In!" at bounding box center [350, 31] width 116 height 7
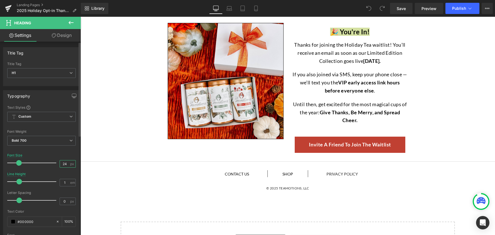
drag, startPoint x: 67, startPoint y: 163, endPoint x: 58, endPoint y: 164, distance: 8.6
click at [60, 164] on input "24" at bounding box center [65, 163] width 10 height 7
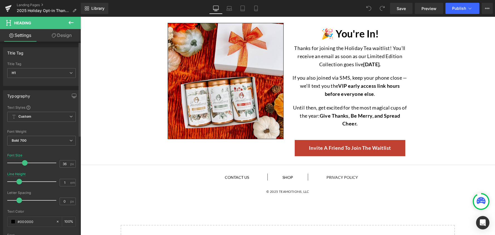
click at [52, 154] on div "Font Size 36 px" at bounding box center [41, 162] width 69 height 19
click at [256, 11] on link "Mobile" at bounding box center [256, 8] width 13 height 11
type input "24"
type input "1.2"
type input "100"
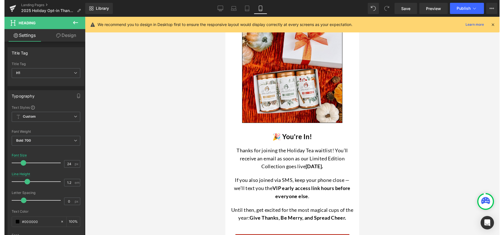
scroll to position [64, 0]
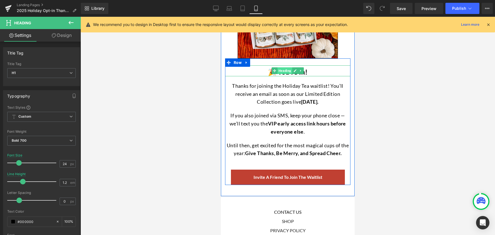
click at [286, 71] on span "Heading" at bounding box center [285, 70] width 15 height 7
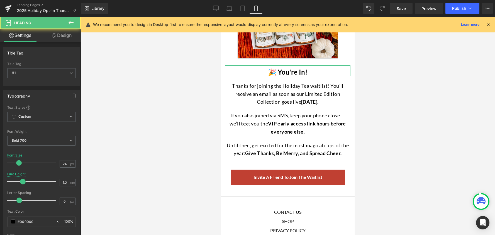
click at [72, 37] on link "Design" at bounding box center [62, 35] width 40 height 13
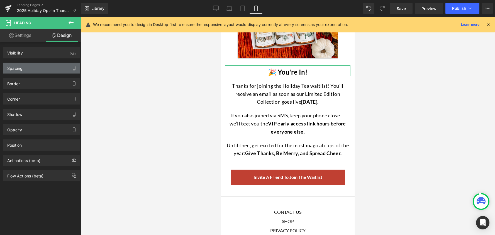
click at [30, 67] on div "Spacing" at bounding box center [41, 68] width 76 height 11
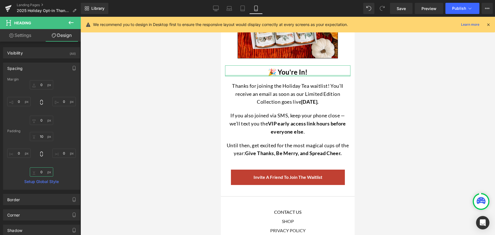
click at [38, 172] on input "0" at bounding box center [41, 171] width 23 height 9
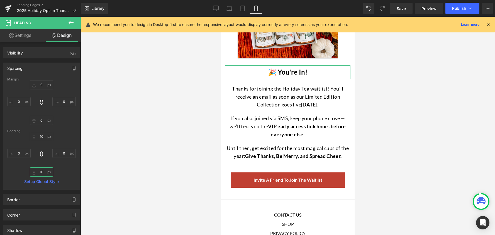
type input "1"
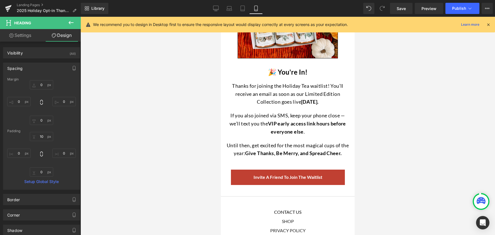
click at [87, 171] on div at bounding box center [288, 126] width 415 height 218
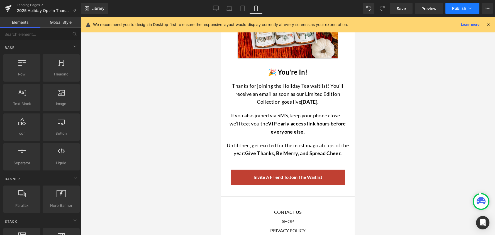
click at [459, 9] on span "Publish" at bounding box center [460, 8] width 14 height 4
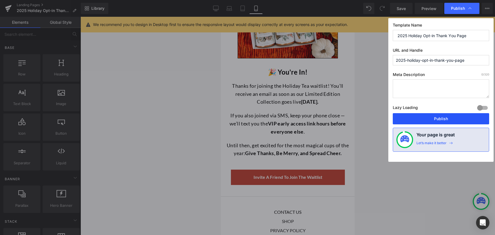
click at [451, 115] on button "Publish" at bounding box center [441, 118] width 96 height 11
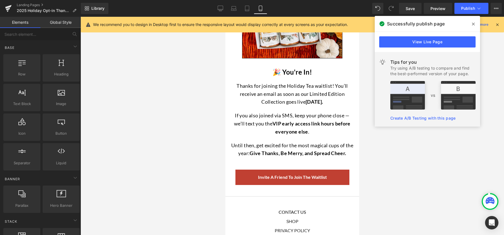
click at [473, 24] on icon at bounding box center [473, 24] width 3 height 4
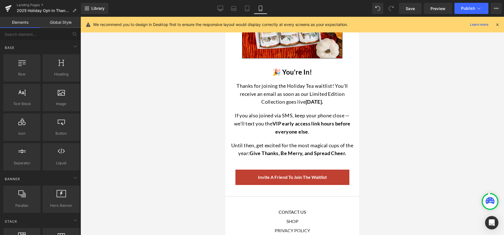
click at [172, 141] on div at bounding box center [293, 126] width 424 height 218
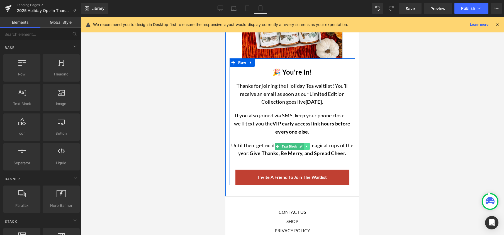
click at [306, 145] on icon at bounding box center [307, 145] width 3 height 3
click at [304, 146] on icon at bounding box center [304, 146] width 3 height 3
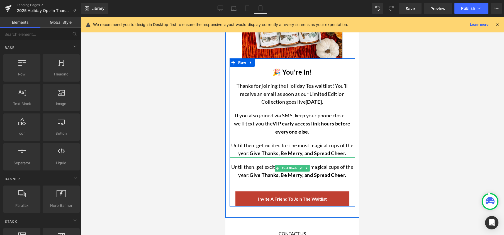
click at [279, 176] on strong "Give Thanks, Be Merry, and Spread Cheer." at bounding box center [298, 174] width 96 height 6
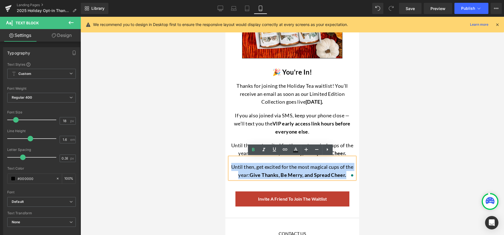
drag, startPoint x: 228, startPoint y: 166, endPoint x: 346, endPoint y: 173, distance: 117.9
click at [346, 173] on p "Until then, get excited for the most magical cups of the year: Give Thanks, Be …" at bounding box center [292, 171] width 125 height 16
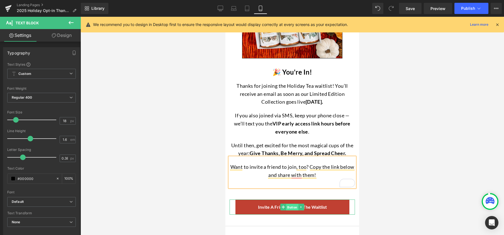
click at [291, 208] on span "Button" at bounding box center [292, 207] width 12 height 7
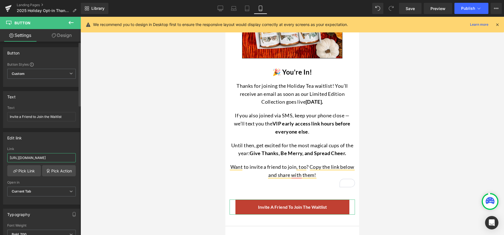
scroll to position [0, 23]
drag, startPoint x: 9, startPoint y: 157, endPoint x: 77, endPoint y: 160, distance: 67.3
click at [77, 160] on div "[URL][DOMAIN_NAME] Link [URL][DOMAIN_NAME] Pick Link Pick Action Current Tab Ne…" at bounding box center [41, 175] width 76 height 57
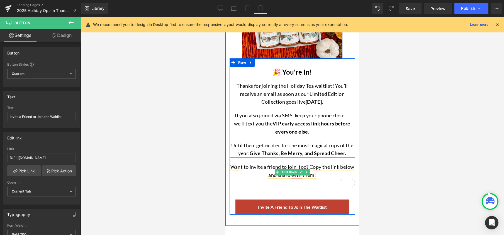
click at [290, 183] on div "To enrich screen reader interactions, please activate Accessibility in Grammarl…" at bounding box center [292, 183] width 125 height 8
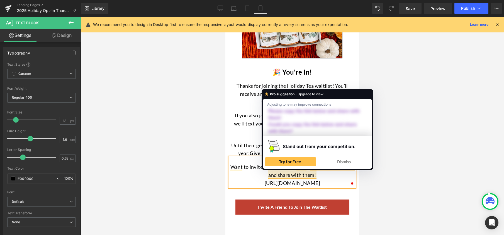
click at [316, 175] on div "Want to invite a friend to join, too? Copy the link below and share with them! …" at bounding box center [292, 172] width 125 height 30
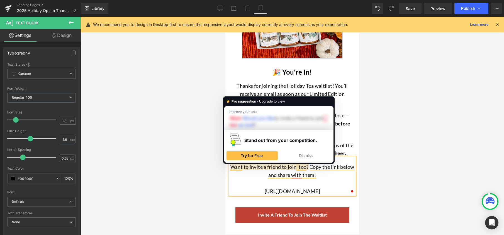
click at [397, 200] on div at bounding box center [293, 126] width 424 height 218
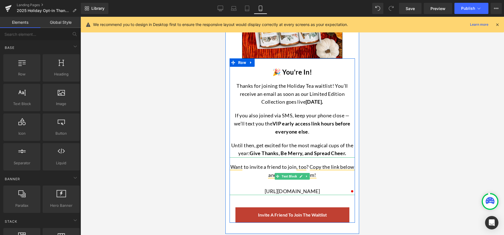
click at [340, 178] on div "Want to invite a friend to join, too? Copy the link below and share with them! …" at bounding box center [292, 176] width 125 height 38
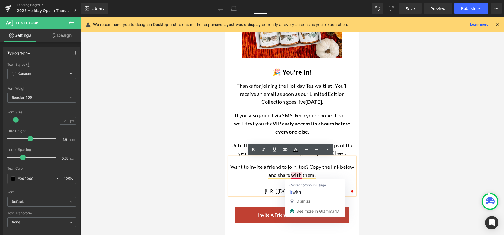
click at [291, 177] on div "Want to invite a friend to join, too? Copy the link below and share with them! …" at bounding box center [292, 176] width 125 height 38
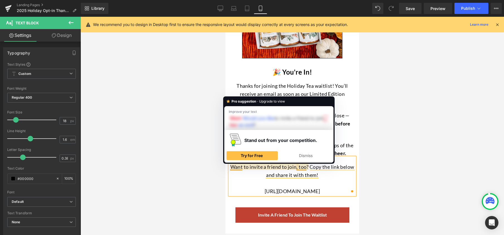
click at [230, 167] on div "Want to invite a friend to join, too? Copy the link below and share it with the…" at bounding box center [292, 176] width 125 height 38
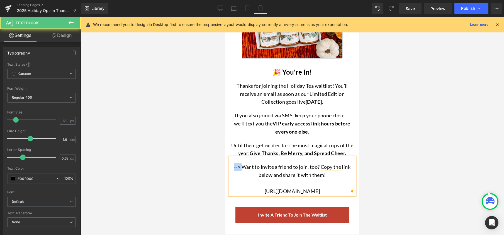
drag, startPoint x: 239, startPoint y: 166, endPoint x: 232, endPoint y: 167, distance: 7.0
click at [232, 167] on div "--> Want to invite a friend to join, too? Copy the link below and share it with…" at bounding box center [292, 176] width 125 height 38
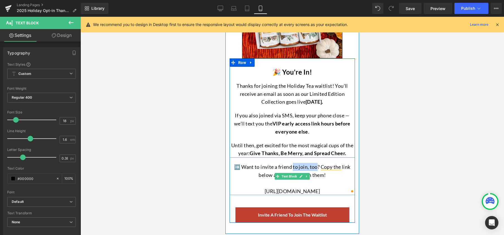
drag, startPoint x: 292, startPoint y: 167, endPoint x: 315, endPoint y: 166, distance: 23.2
click at [315, 166] on div "➡️ Want to invite a friend to join, too? Copy the link below and share it with …" at bounding box center [292, 176] width 125 height 38
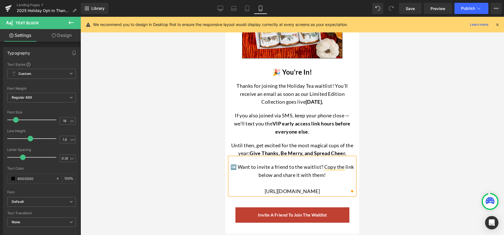
click at [293, 167] on div "➡️ Want to invite a friend to the waitlist? Copy the link below and share it wi…" at bounding box center [292, 176] width 125 height 38
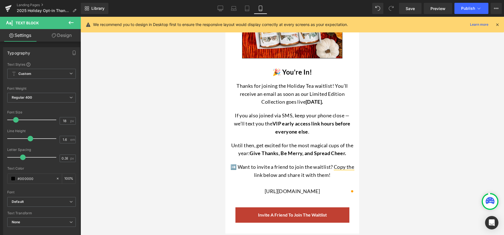
click at [52, 33] on icon at bounding box center [54, 35] width 4 height 4
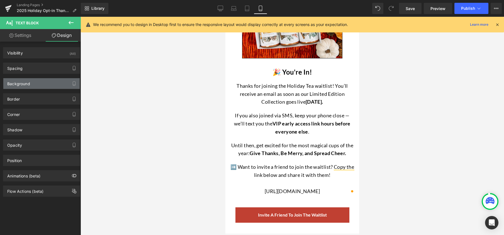
click at [36, 85] on div "Background" at bounding box center [41, 83] width 76 height 11
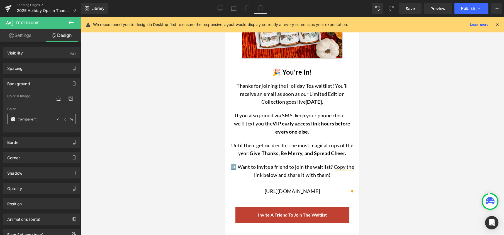
click at [38, 119] on input "transparent" at bounding box center [36, 119] width 36 height 6
click at [11, 119] on span at bounding box center [13, 119] width 4 height 4
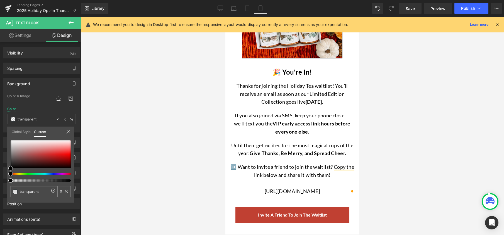
click at [40, 192] on input "transparent" at bounding box center [35, 191] width 30 height 6
drag, startPoint x: 40, startPoint y: 192, endPoint x: 20, endPoint y: 192, distance: 19.8
click at [20, 192] on input "transparent" at bounding box center [35, 191] width 30 height 6
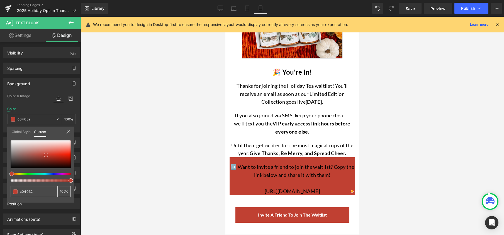
type input "c04032"
click at [64, 189] on input "0" at bounding box center [62, 191] width 5 height 4
type input "1"
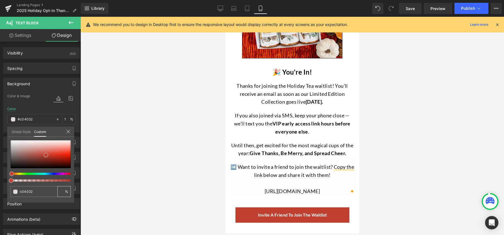
type input "0"
type input "20"
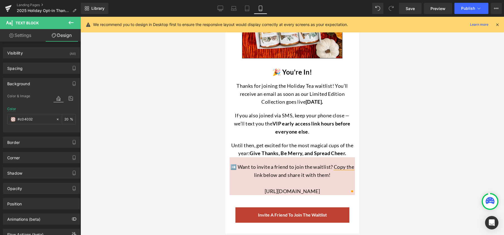
click at [170, 174] on div at bounding box center [293, 126] width 424 height 218
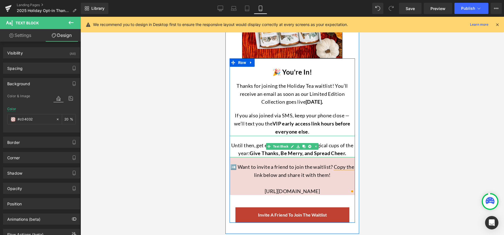
click at [243, 147] on p "Until then, get excited for the most magical cups of the year: Give Thanks, Be …" at bounding box center [292, 149] width 125 height 16
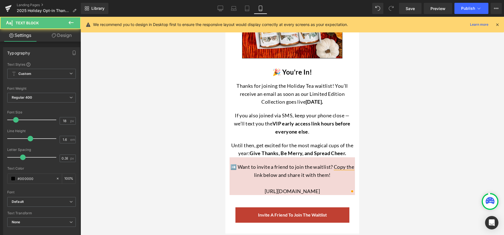
click at [64, 33] on link "Design" at bounding box center [62, 35] width 40 height 13
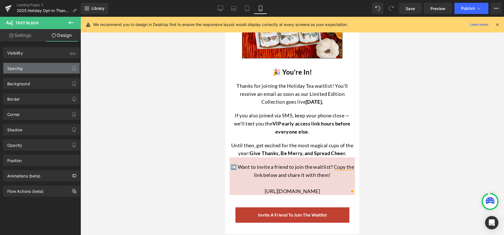
click at [30, 63] on div "Spacing" at bounding box center [41, 68] width 76 height 11
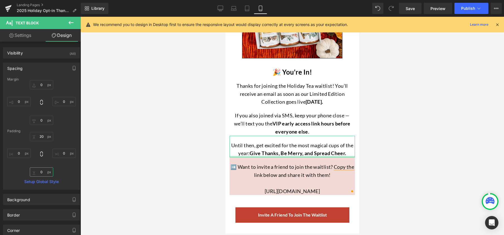
click at [42, 173] on input "0" at bounding box center [41, 171] width 23 height 9
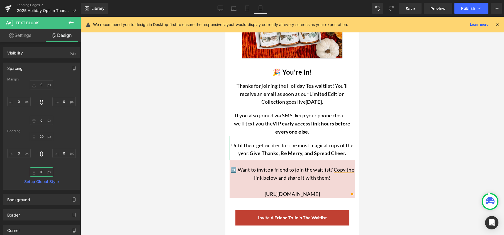
type input "10"
click at [62, 173] on div "20 0 10 0" at bounding box center [41, 154] width 69 height 45
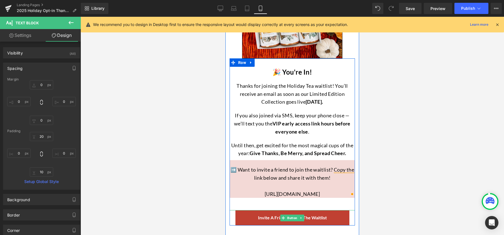
click at [320, 218] on span "Invite a Friend to Join the Waitlist" at bounding box center [292, 217] width 69 height 6
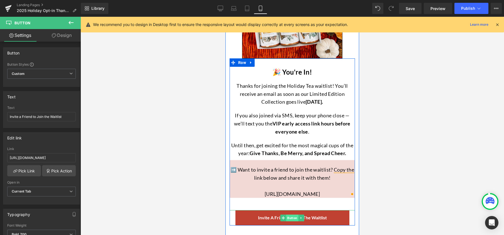
click at [287, 217] on span "Button" at bounding box center [292, 217] width 12 height 7
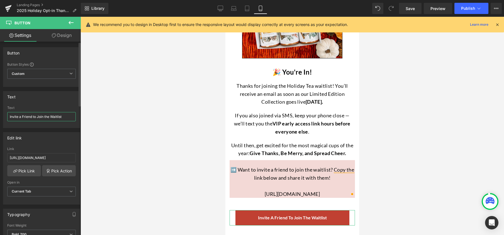
drag, startPoint x: 25, startPoint y: 116, endPoint x: 67, endPoint y: 117, distance: 42.4
click at [67, 117] on input "Invite a Friend to Join the Waitlist" at bounding box center [41, 116] width 69 height 9
type input "I"
type input "Shop Our Website"
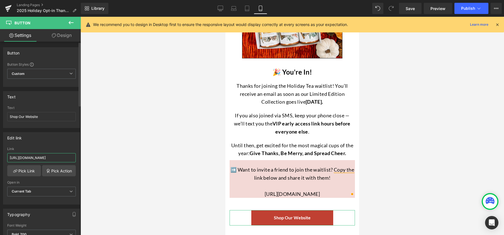
drag, startPoint x: 53, startPoint y: 157, endPoint x: 73, endPoint y: 159, distance: 20.1
click at [73, 159] on input "[URL][DOMAIN_NAME]" at bounding box center [41, 157] width 69 height 9
type input "[URL][DOMAIN_NAME]"
drag, startPoint x: 18, startPoint y: 117, endPoint x: 10, endPoint y: 115, distance: 8.0
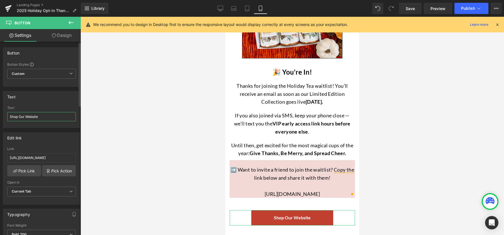
click at [10, 115] on input "Shop Our Website" at bounding box center [41, 116] width 69 height 9
type input "Visit Our Website"
click at [197, 204] on div at bounding box center [293, 126] width 424 height 218
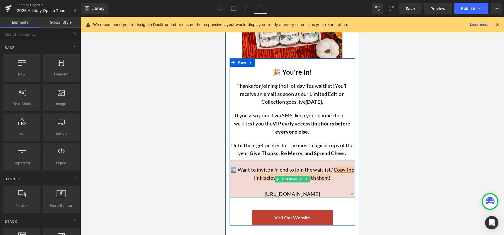
click at [333, 170] on div "➡️ Want to invite a friend to join the waitlist? Copy the link below and share …" at bounding box center [292, 179] width 125 height 38
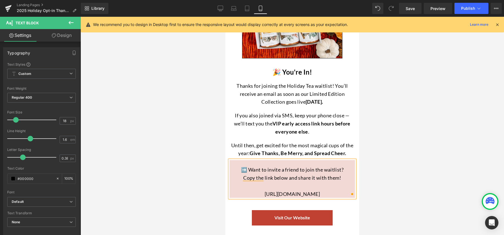
click at [398, 186] on div at bounding box center [293, 126] width 424 height 218
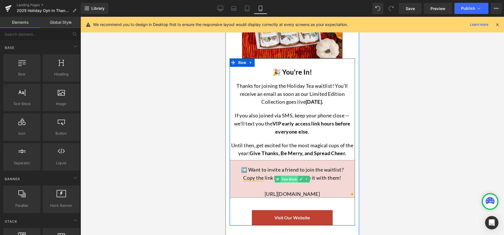
click at [286, 179] on span "Text Block" at bounding box center [290, 179] width 18 height 7
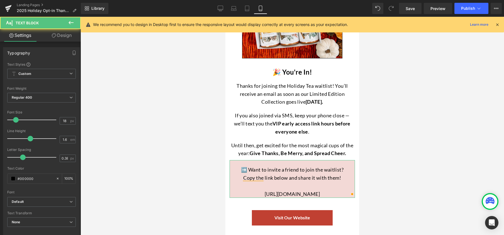
click at [69, 39] on link "Design" at bounding box center [62, 35] width 40 height 13
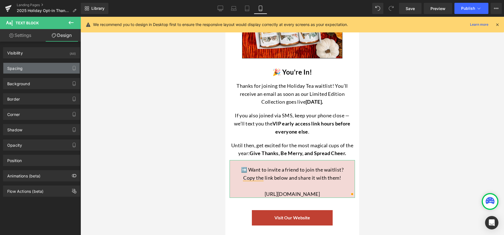
click at [24, 68] on div "Spacing" at bounding box center [41, 68] width 76 height 11
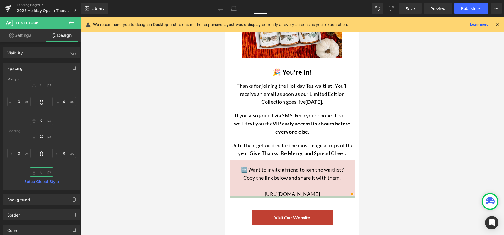
click at [40, 171] on input "0" at bounding box center [41, 171] width 23 height 9
type input "20"
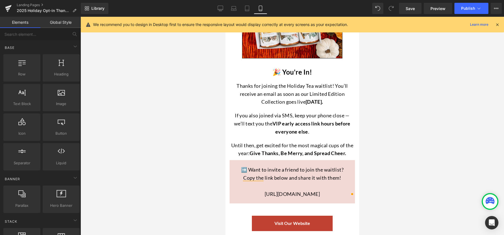
click at [189, 183] on div at bounding box center [293, 126] width 424 height 218
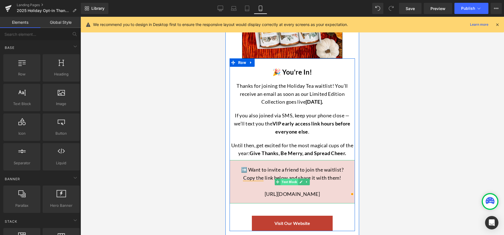
click at [285, 183] on span "Text Block" at bounding box center [290, 181] width 18 height 7
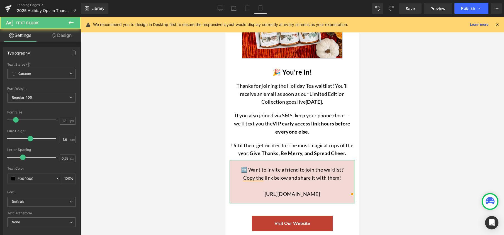
click at [64, 39] on link "Design" at bounding box center [62, 35] width 40 height 13
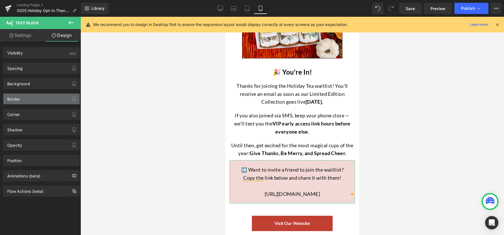
click at [17, 101] on div "Border" at bounding box center [13, 97] width 13 height 8
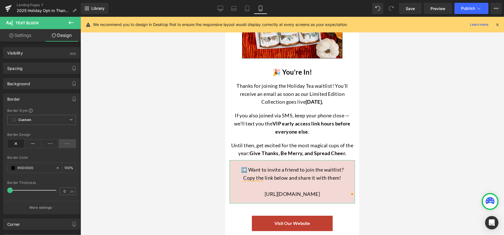
click at [62, 144] on icon at bounding box center [67, 143] width 17 height 8
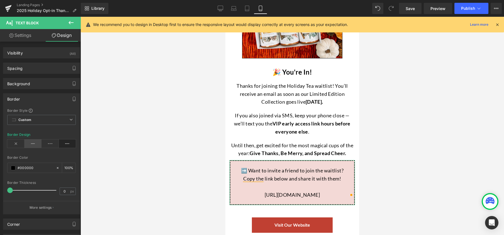
click at [31, 145] on icon at bounding box center [33, 143] width 17 height 8
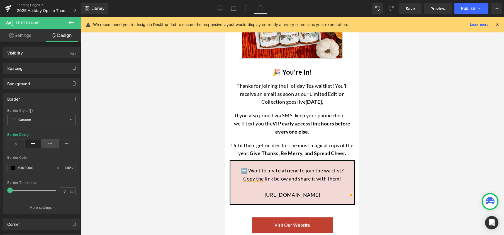
click at [52, 144] on icon at bounding box center [50, 143] width 17 height 8
click at [69, 143] on icon at bounding box center [67, 143] width 17 height 8
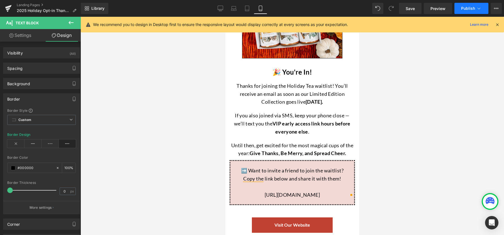
click at [471, 11] on button "Publish" at bounding box center [472, 8] width 34 height 11
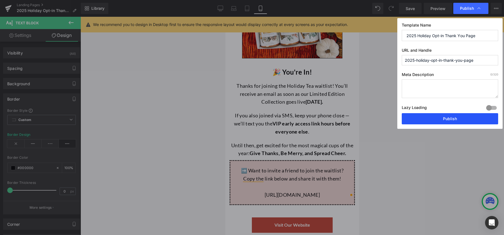
click at [444, 117] on button "Publish" at bounding box center [450, 118] width 96 height 11
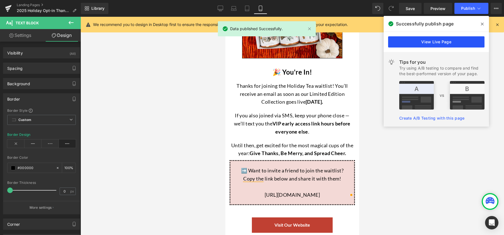
click at [445, 45] on link "View Live Page" at bounding box center [436, 41] width 96 height 11
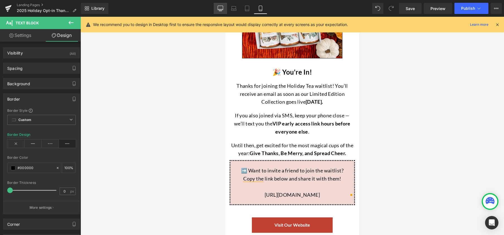
click at [221, 7] on icon at bounding box center [221, 9] width 6 height 6
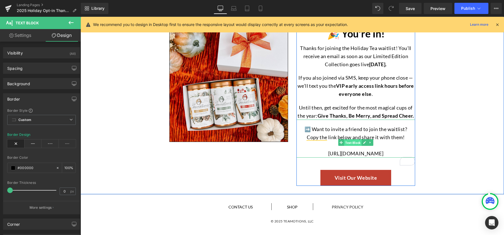
click at [351, 143] on span "Text Block" at bounding box center [353, 142] width 18 height 7
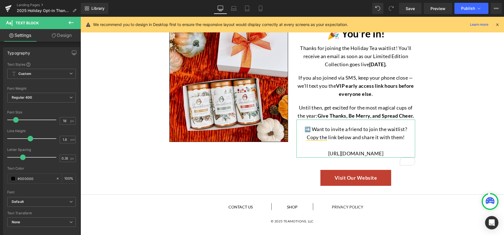
click at [55, 37] on icon at bounding box center [54, 35] width 4 height 4
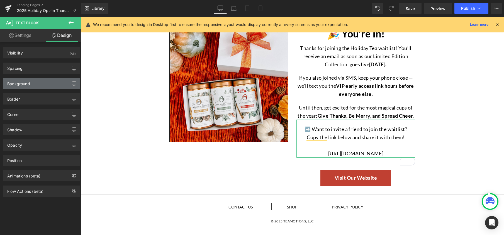
click at [33, 86] on div "Background" at bounding box center [41, 83] width 76 height 11
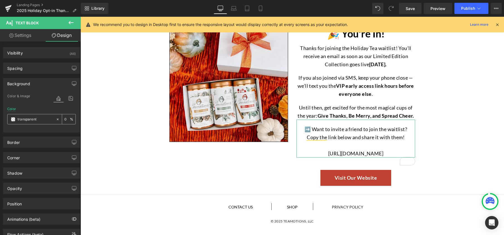
click at [34, 119] on input "transparent" at bounding box center [36, 119] width 36 height 6
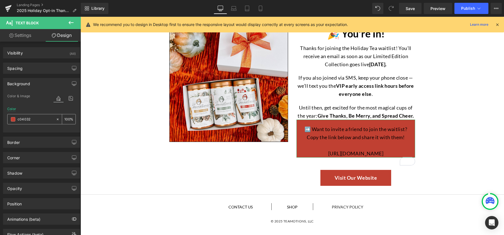
type input "c04032"
drag, startPoint x: 62, startPoint y: 119, endPoint x: 67, endPoint y: 119, distance: 4.2
click at [67, 119] on input "0" at bounding box center [67, 119] width 6 height 6
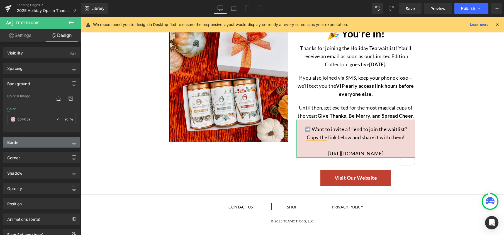
type input "20"
click at [37, 141] on div "Border" at bounding box center [41, 142] width 76 height 11
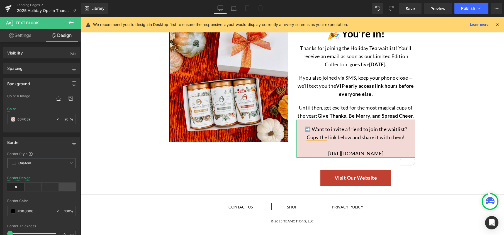
click at [69, 189] on icon at bounding box center [67, 186] width 17 height 8
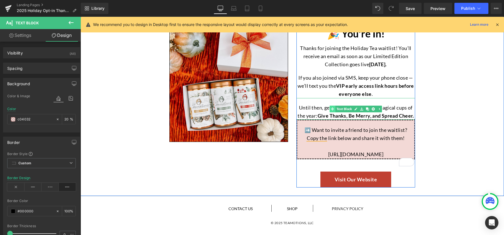
click at [341, 109] on link "Text Block" at bounding box center [341, 108] width 23 height 7
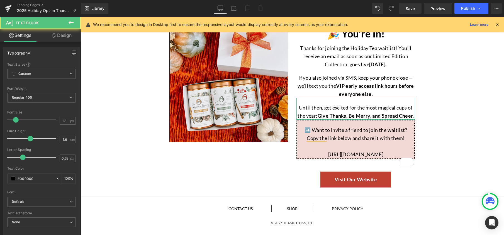
click at [66, 37] on link "Design" at bounding box center [62, 35] width 40 height 13
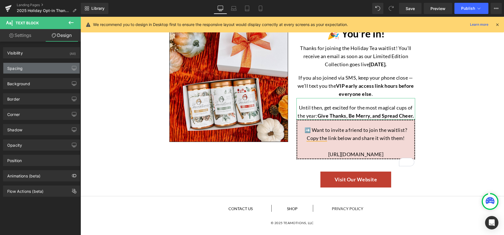
click at [24, 69] on div "Spacing" at bounding box center [41, 68] width 76 height 11
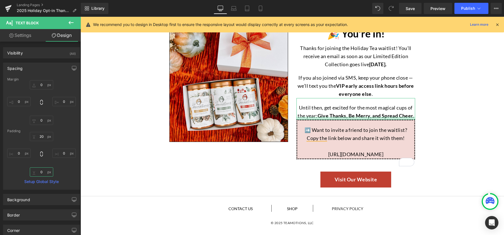
click at [42, 173] on input "0" at bounding box center [41, 171] width 23 height 9
type input "10"
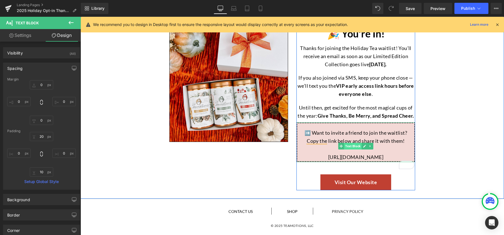
click at [352, 146] on span "Text Block" at bounding box center [353, 145] width 18 height 7
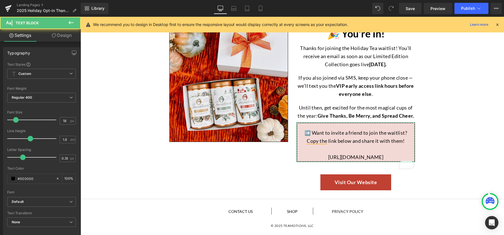
click at [71, 37] on link "Design" at bounding box center [62, 35] width 40 height 13
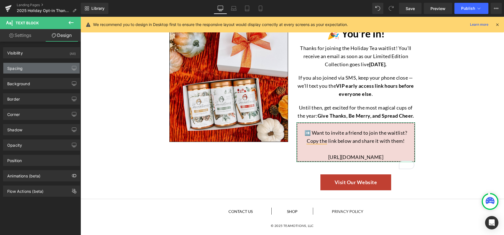
click at [30, 69] on div "Spacing" at bounding box center [41, 68] width 76 height 11
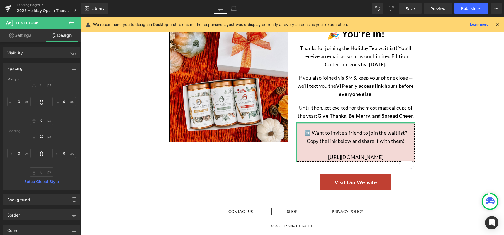
click at [43, 135] on input "text" at bounding box center [41, 136] width 23 height 9
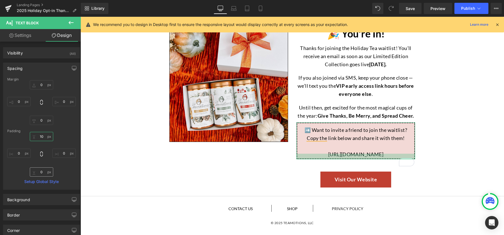
type input "10"
click at [43, 174] on input "text" at bounding box center [41, 171] width 23 height 9
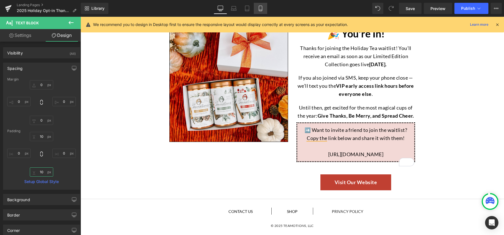
type input "10"
click at [263, 11] on icon at bounding box center [261, 9] width 6 height 6
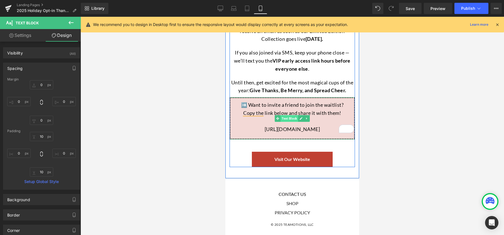
click at [289, 116] on span "Text Block" at bounding box center [290, 118] width 18 height 7
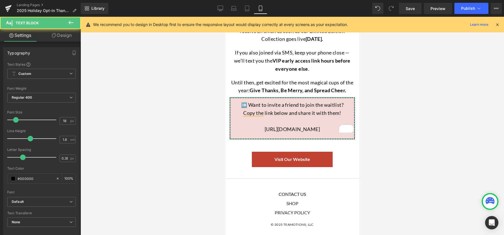
click at [64, 37] on link "Design" at bounding box center [62, 35] width 40 height 13
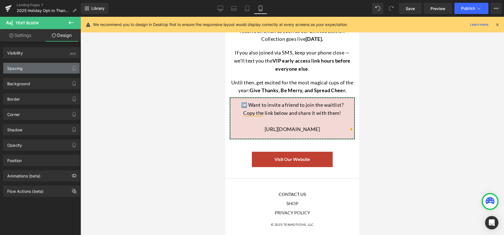
click at [30, 72] on div "Spacing" at bounding box center [41, 68] width 76 height 11
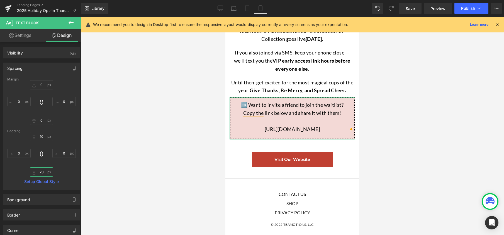
click at [42, 171] on input "20" at bounding box center [41, 171] width 23 height 9
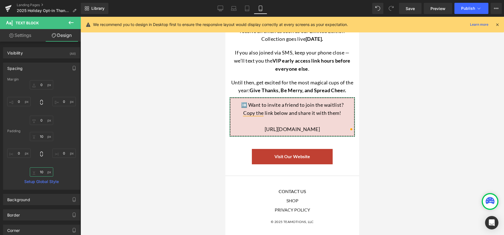
type input "10"
click at [63, 172] on div "10 0 10 0" at bounding box center [41, 154] width 69 height 45
click at [465, 6] on span "Publish" at bounding box center [468, 8] width 14 height 4
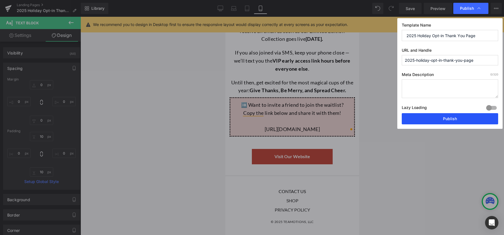
click at [470, 119] on button "Publish" at bounding box center [450, 118] width 96 height 11
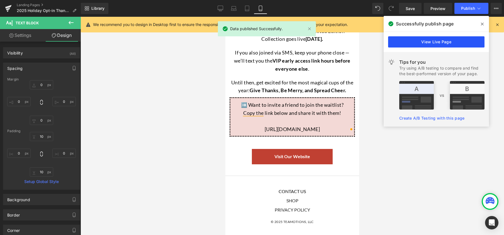
click at [444, 45] on link "View Live Page" at bounding box center [436, 41] width 96 height 11
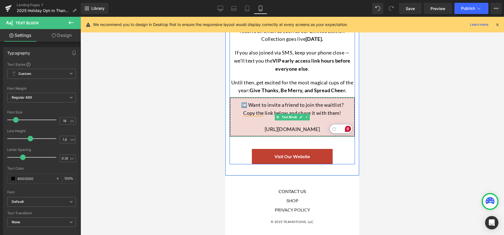
drag, startPoint x: 245, startPoint y: 131, endPoint x: 349, endPoint y: 130, distance: 103.7
click at [349, 130] on html "Image 🎉 You're In! Heading NaNpx Thanks for joining the Holiday Tea waitlist! Y…" at bounding box center [293, 120] width 134 height 460
copy div "[URL][DOMAIN_NAME]"
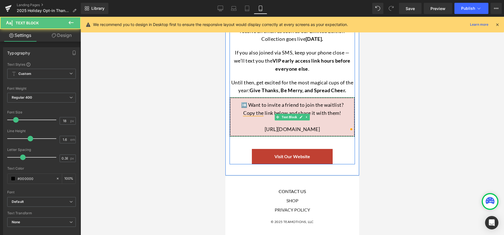
click at [293, 129] on div "[URL][DOMAIN_NAME]" at bounding box center [293, 129] width 124 height 8
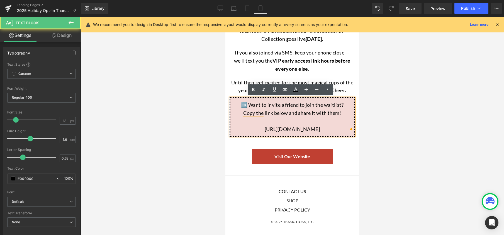
drag, startPoint x: 230, startPoint y: 130, endPoint x: 239, endPoint y: 131, distance: 8.4
click at [239, 131] on div "[URL][DOMAIN_NAME]" at bounding box center [293, 129] width 124 height 8
click at [349, 130] on html "Image 🎉 You're In! Heading NaNpx Thanks for joining the Holiday Tea waitlist! Y…" at bounding box center [293, 120] width 134 height 460
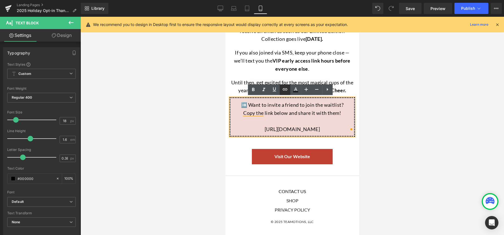
click at [288, 91] on icon at bounding box center [285, 89] width 7 height 7
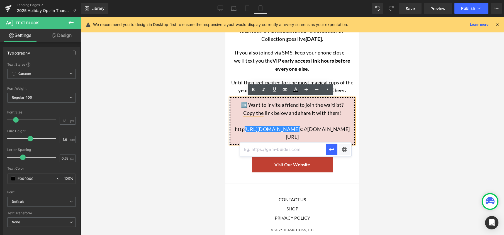
click at [290, 148] on input "text" at bounding box center [283, 149] width 86 height 14
click at [293, 138] on div "http [URL][DOMAIN_NAME] s://[DOMAIN_NAME][URL]" at bounding box center [293, 133] width 124 height 16
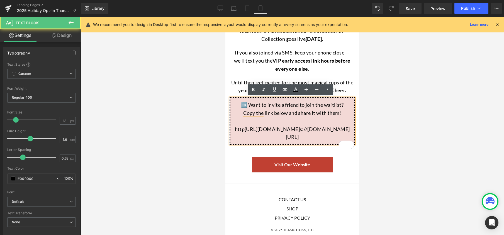
drag, startPoint x: 272, startPoint y: 129, endPoint x: 312, endPoint y: 142, distance: 42.3
click at [312, 141] on div "http [URL][DOMAIN_NAME] s://[DOMAIN_NAME][URL]" at bounding box center [293, 133] width 124 height 16
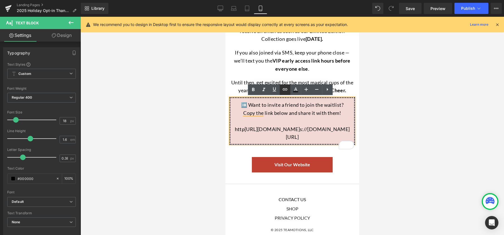
click at [283, 89] on icon at bounding box center [285, 89] width 7 height 7
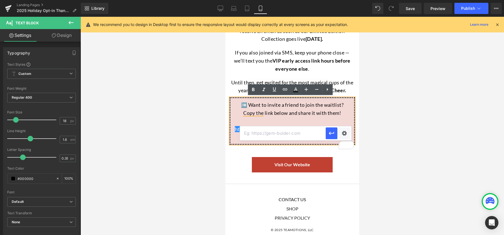
click at [294, 134] on input "text" at bounding box center [283, 133] width 86 height 14
paste input "[URL][DOMAIN_NAME]"
type input "[URL][DOMAIN_NAME]"
click at [332, 134] on icon "button" at bounding box center [331, 133] width 7 height 7
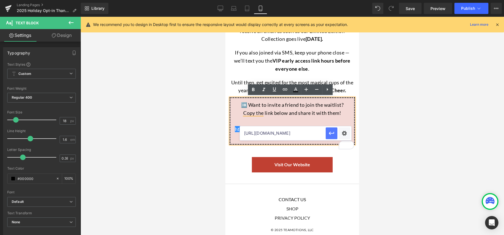
scroll to position [0, 0]
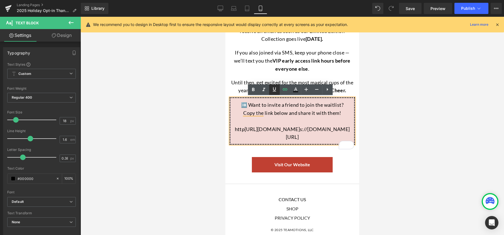
click at [275, 92] on icon at bounding box center [274, 89] width 7 height 7
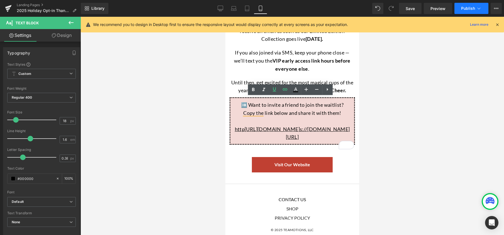
click at [471, 10] on span "Publish" at bounding box center [468, 8] width 14 height 4
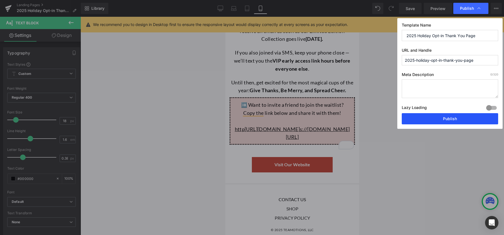
click at [451, 119] on button "Publish" at bounding box center [450, 118] width 96 height 11
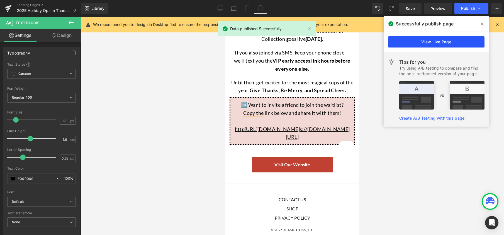
click at [408, 44] on link "View Live Page" at bounding box center [436, 41] width 96 height 11
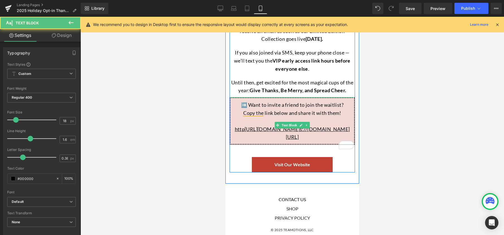
click at [264, 126] on div "http [URL][DOMAIN_NAME] s://[DOMAIN_NAME][URL]" at bounding box center [293, 133] width 124 height 16
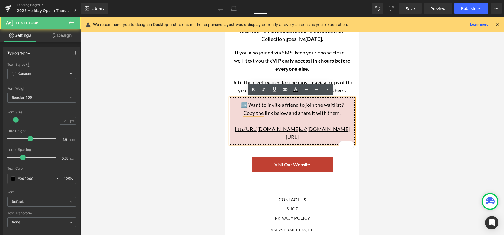
drag, startPoint x: 284, startPoint y: 133, endPoint x: 306, endPoint y: 146, distance: 26.1
click at [306, 141] on div "http [URL][DOMAIN_NAME] s://[DOMAIN_NAME][URL]" at bounding box center [293, 133] width 124 height 16
click at [268, 128] on div "http [URL][DOMAIN_NAME] s://[DOMAIN_NAME][URL]" at bounding box center [293, 133] width 124 height 16
drag, startPoint x: 269, startPoint y: 128, endPoint x: 306, endPoint y: 145, distance: 40.8
click at [306, 141] on div "http [URL][DOMAIN_NAME] s://[DOMAIN_NAME][URL]" at bounding box center [293, 133] width 124 height 16
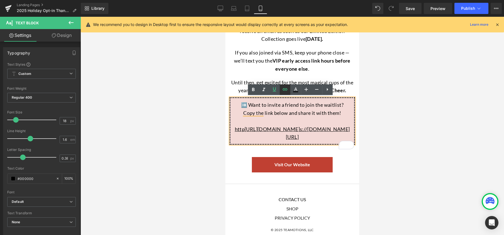
click at [285, 89] on icon at bounding box center [285, 89] width 7 height 7
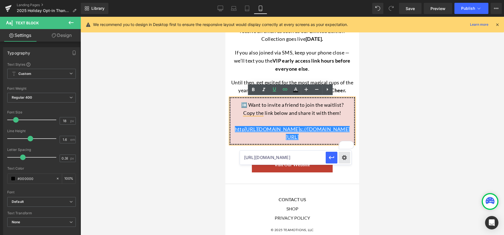
click at [345, 0] on div "Text Color Highlight Color #333333 Edit or remove link: Edit - Unlink - Cancel …" at bounding box center [252, 0] width 504 height 0
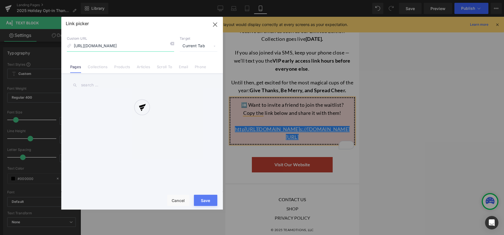
scroll to position [0, 1]
click at [182, 202] on div at bounding box center [142, 113] width 162 height 192
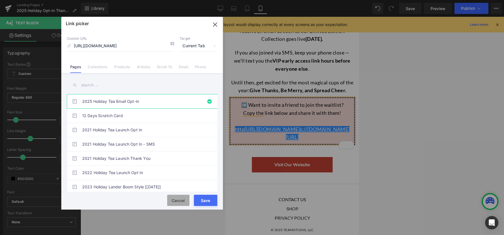
click at [184, 197] on button "Cancel" at bounding box center [178, 199] width 22 height 11
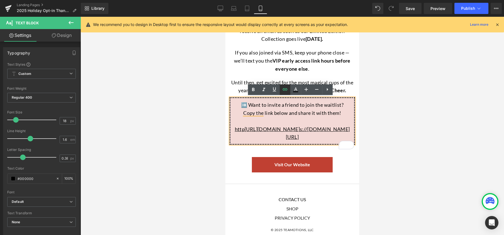
drag, startPoint x: 287, startPoint y: 90, endPoint x: 71, endPoint y: 93, distance: 216.1
click at [287, 90] on icon at bounding box center [285, 89] width 7 height 7
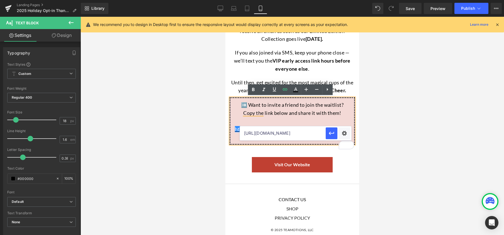
click at [309, 135] on input "[URL][DOMAIN_NAME]" at bounding box center [283, 133] width 86 height 14
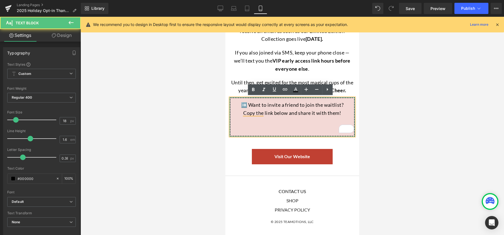
click at [284, 130] on div "To enrich screen reader interactions, please activate Accessibility in Grammarl…" at bounding box center [293, 129] width 124 height 8
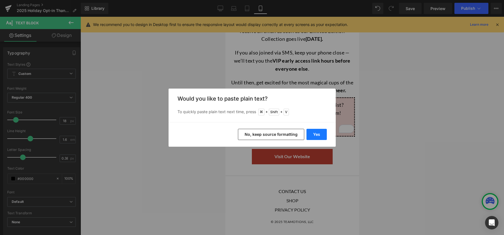
click at [322, 135] on button "Yes" at bounding box center [317, 134] width 20 height 11
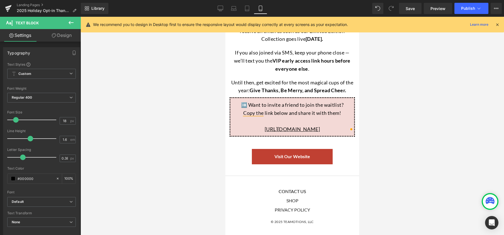
click at [380, 149] on div at bounding box center [293, 126] width 424 height 218
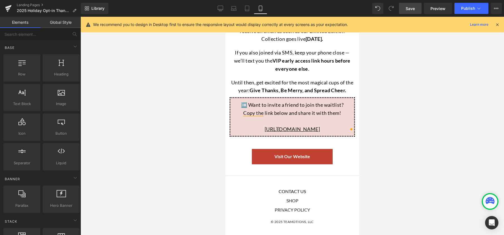
click at [415, 11] on link "Save" at bounding box center [410, 8] width 23 height 11
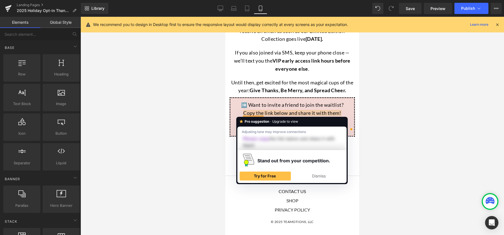
click at [397, 127] on div at bounding box center [293, 126] width 424 height 218
click at [451, 124] on div at bounding box center [293, 126] width 424 height 218
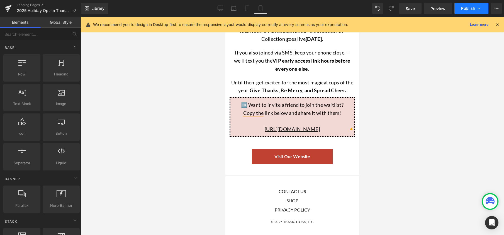
click at [468, 10] on span "Publish" at bounding box center [468, 8] width 14 height 4
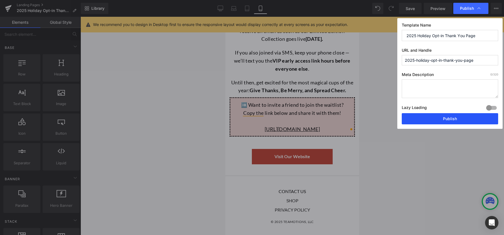
click at [465, 120] on button "Publish" at bounding box center [450, 118] width 96 height 11
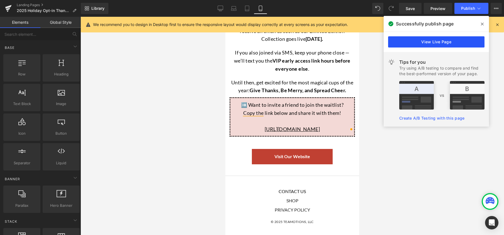
click at [470, 38] on link "View Live Page" at bounding box center [436, 41] width 96 height 11
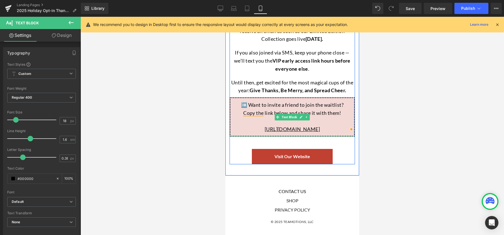
click at [349, 131] on html "Image 🎉 You're In! Heading NaNpx Thanks for joining the Holiday Tea waitlist! Y…" at bounding box center [293, 120] width 134 height 460
click at [311, 133] on div "➡️ Want to invite a friend to join the waitlist? Copy the link below and share …" at bounding box center [292, 116] width 125 height 39
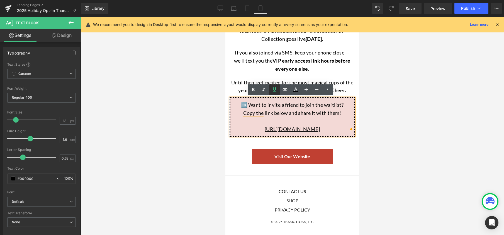
click at [276, 93] on link at bounding box center [274, 89] width 11 height 11
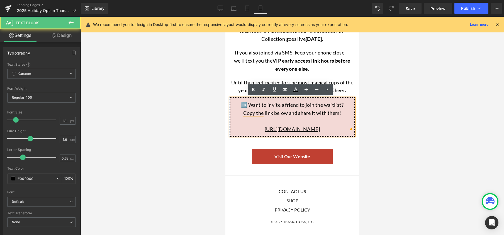
drag, startPoint x: 230, startPoint y: 130, endPoint x: 343, endPoint y: 134, distance: 112.4
click at [343, 134] on div "➡️ Want to invite a friend to join the waitlist? Copy the link below and share …" at bounding box center [292, 116] width 125 height 39
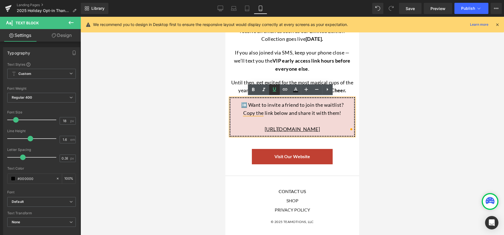
click at [274, 90] on icon at bounding box center [274, 89] width 7 height 7
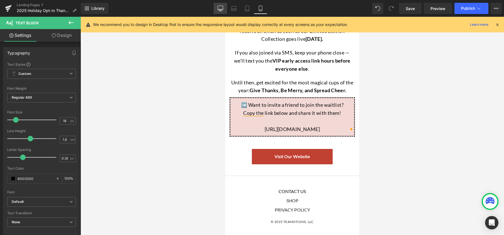
drag, startPoint x: 216, startPoint y: 8, endPoint x: 138, endPoint y: 28, distance: 80.4
click at [216, 8] on link "Desktop" at bounding box center [220, 8] width 13 height 11
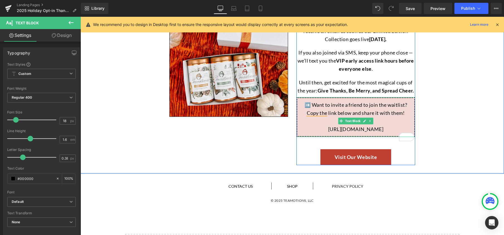
click at [315, 133] on div "[URL][DOMAIN_NAME]" at bounding box center [356, 129] width 117 height 8
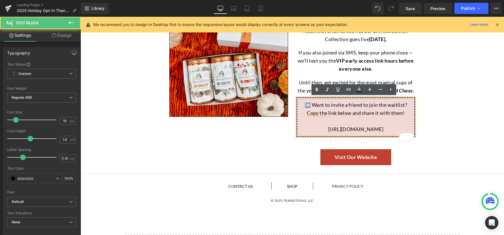
drag, startPoint x: 318, startPoint y: 131, endPoint x: 366, endPoint y: 136, distance: 48.8
click at [366, 133] on div "[URL][DOMAIN_NAME]" at bounding box center [356, 129] width 117 height 8
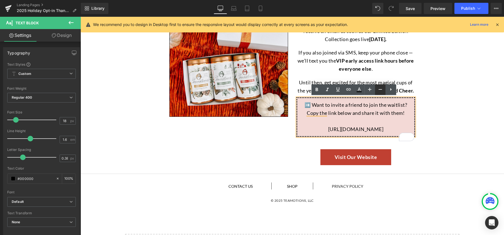
click at [379, 91] on icon at bounding box center [380, 89] width 7 height 7
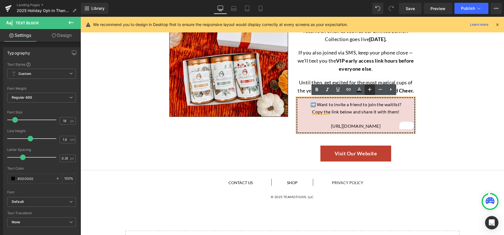
click at [373, 89] on icon at bounding box center [370, 89] width 7 height 7
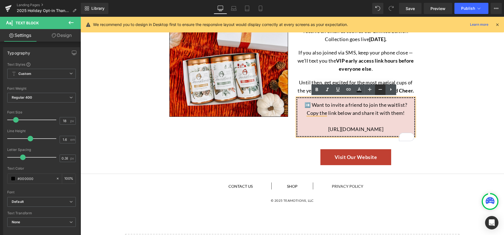
click at [381, 90] on icon at bounding box center [380, 89] width 7 height 7
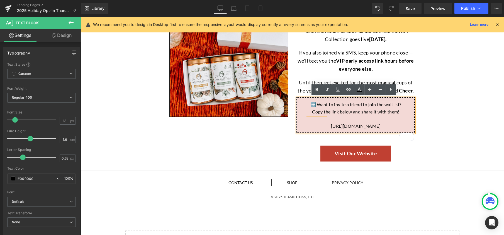
click at [447, 129] on div "Image 🎉 You're In! Heading NaNpx Thanks for joining the Holiday Tea waitlist! Y…" at bounding box center [293, 78] width 424 height 171
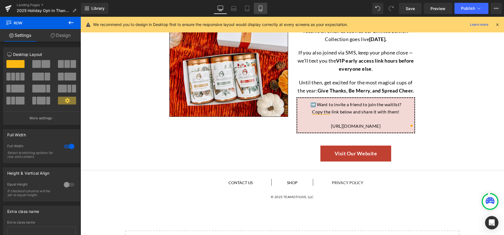
click at [262, 8] on icon at bounding box center [261, 9] width 6 height 6
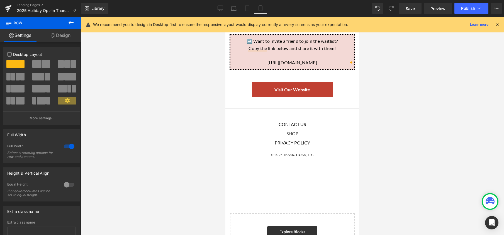
scroll to position [72, 0]
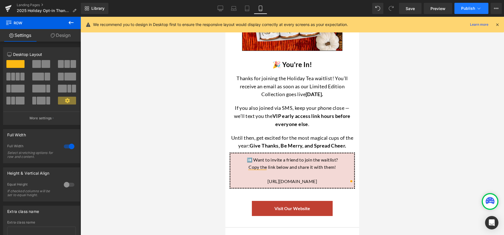
click at [463, 10] on span "Publish" at bounding box center [468, 8] width 14 height 4
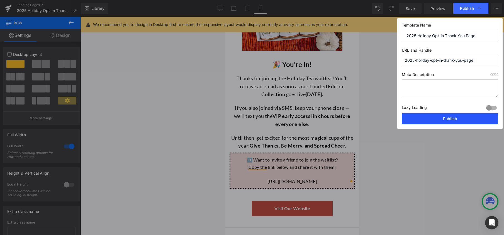
click at [458, 119] on button "Publish" at bounding box center [450, 118] width 96 height 11
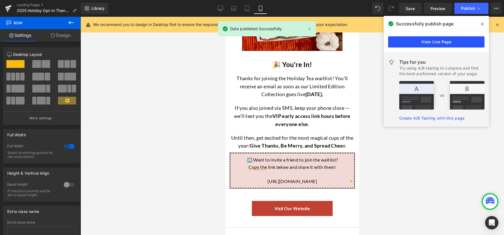
click at [446, 44] on link "View Live Page" at bounding box center [436, 41] width 96 height 11
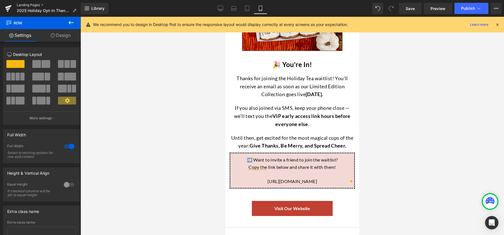
click at [35, 4] on link "Landing Pages" at bounding box center [49, 5] width 64 height 4
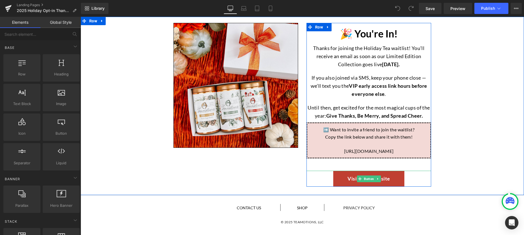
click at [318, 177] on div "Visit Our Website" at bounding box center [368, 178] width 125 height 16
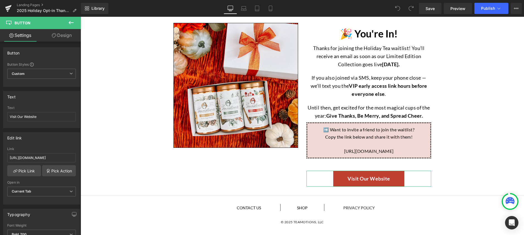
click at [63, 36] on link "Design" at bounding box center [62, 35] width 40 height 13
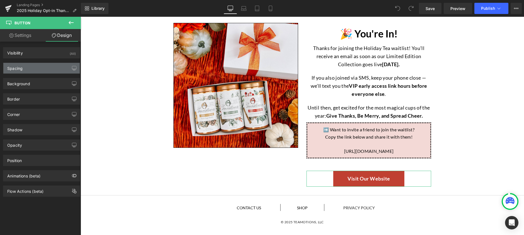
click at [38, 68] on div "Spacing" at bounding box center [41, 68] width 76 height 11
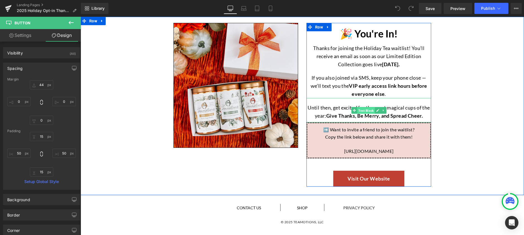
click at [362, 111] on span "Text Block" at bounding box center [366, 110] width 18 height 7
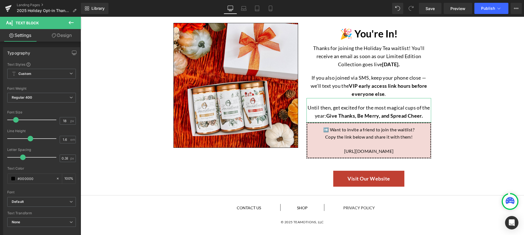
click at [63, 33] on link "Design" at bounding box center [62, 35] width 40 height 13
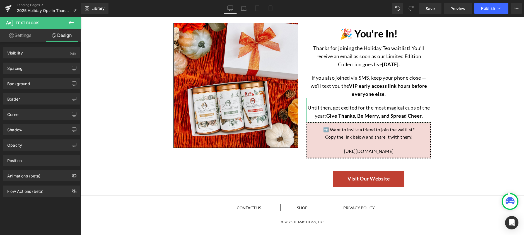
click at [28, 76] on div "Background Color & Image color transparent Color transparent 0 % Image Replace …" at bounding box center [41, 81] width 83 height 15
click at [30, 72] on div "Spacing" at bounding box center [41, 68] width 76 height 11
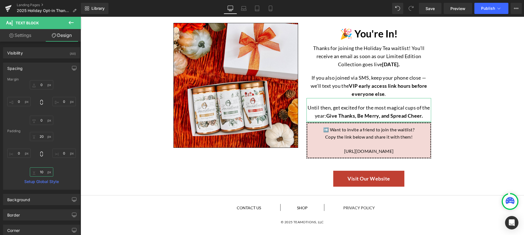
drag, startPoint x: 44, startPoint y: 172, endPoint x: 35, endPoint y: 171, distance: 8.4
click at [35, 171] on input "10" at bounding box center [41, 171] width 23 height 9
type input "0"
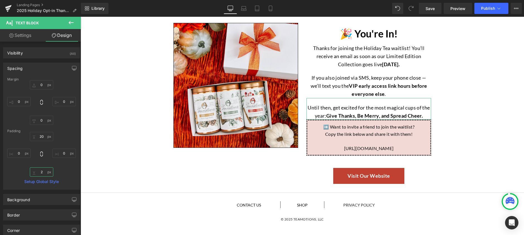
type input "20"
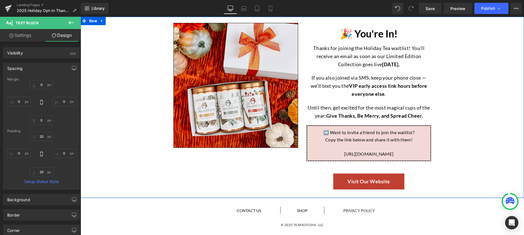
click at [113, 163] on div "Image 🎉 You're In! Heading Thanks for joining the Holiday Tea waitlist! You’ll …" at bounding box center [302, 105] width 443 height 174
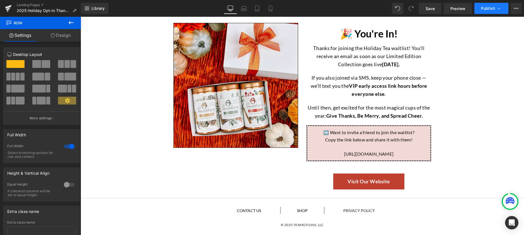
click at [487, 11] on button "Publish" at bounding box center [491, 8] width 34 height 11
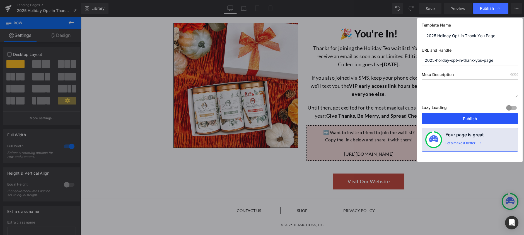
click at [477, 116] on button "Publish" at bounding box center [470, 118] width 96 height 11
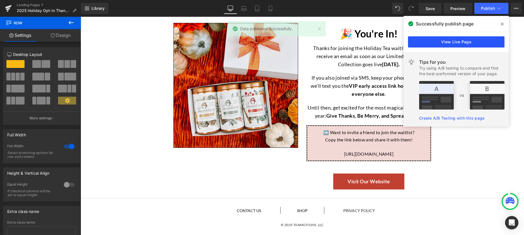
click at [485, 44] on link "View Live Page" at bounding box center [456, 41] width 96 height 11
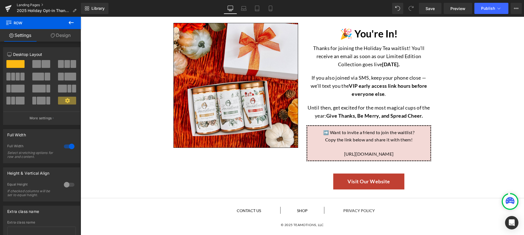
click at [24, 4] on link "Landing Pages" at bounding box center [49, 5] width 64 height 4
